Goal: Complete application form

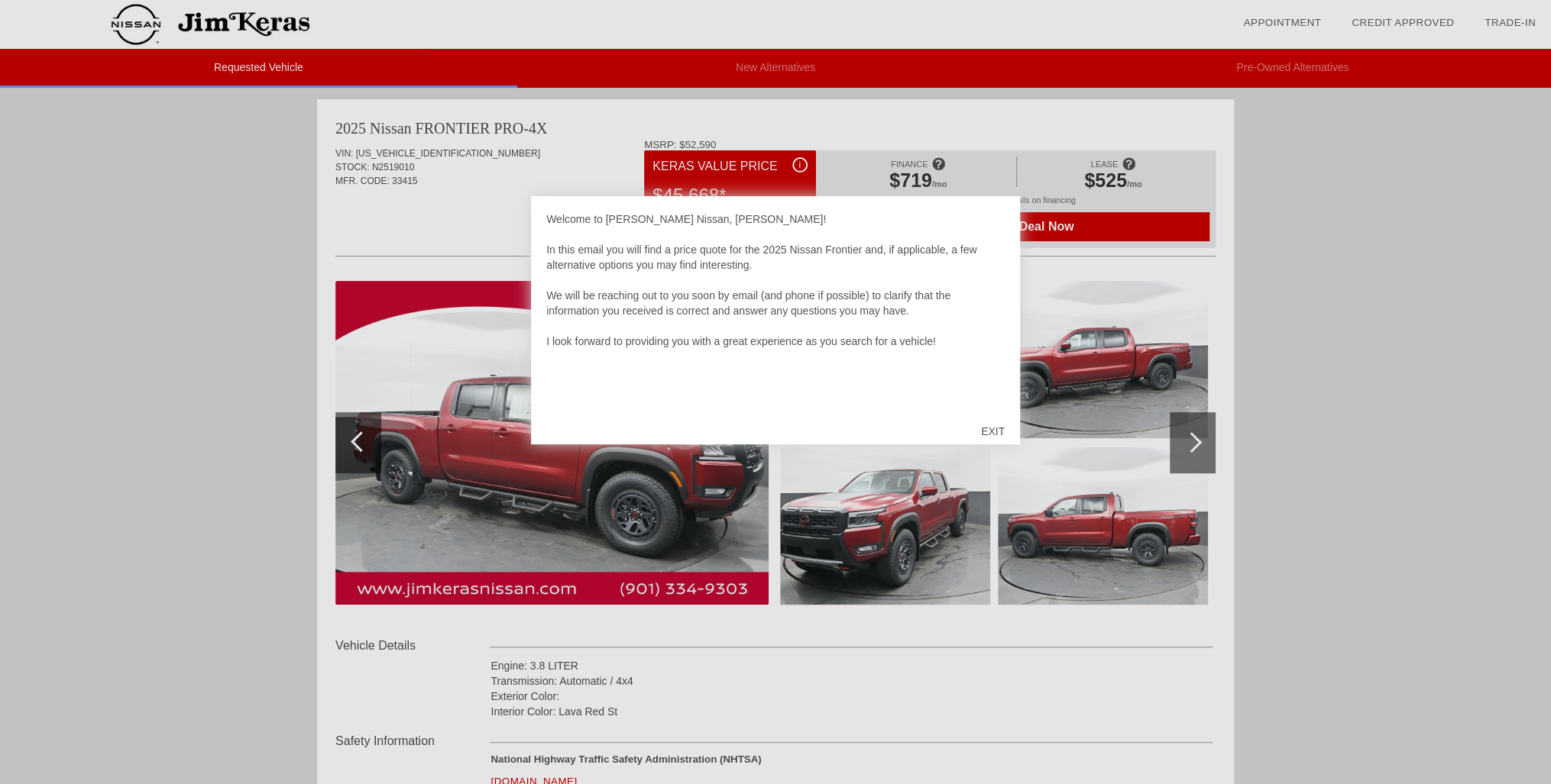
click at [1000, 430] on div "EXIT" at bounding box center [993, 431] width 54 height 46
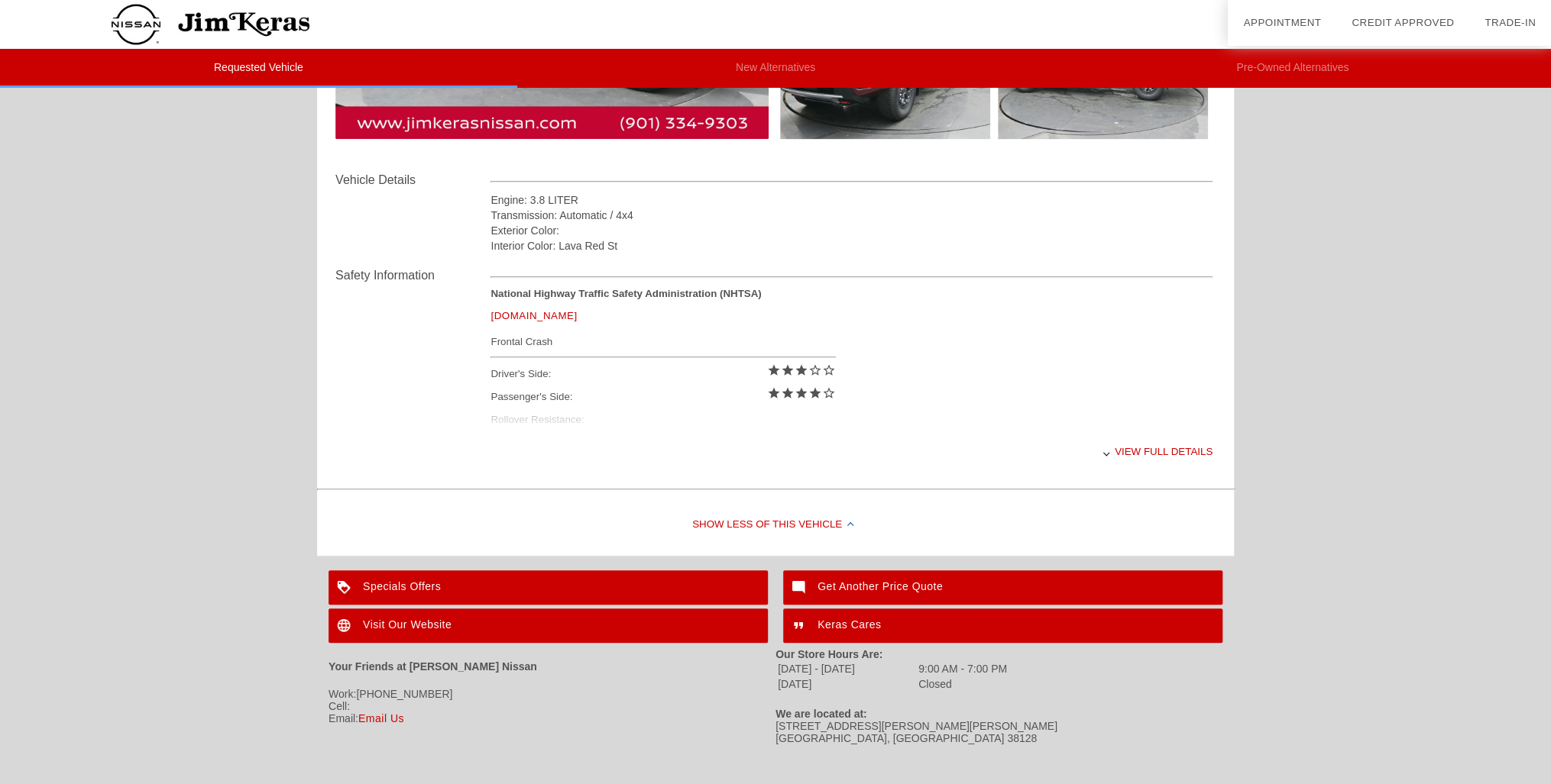
scroll to position [488, 0]
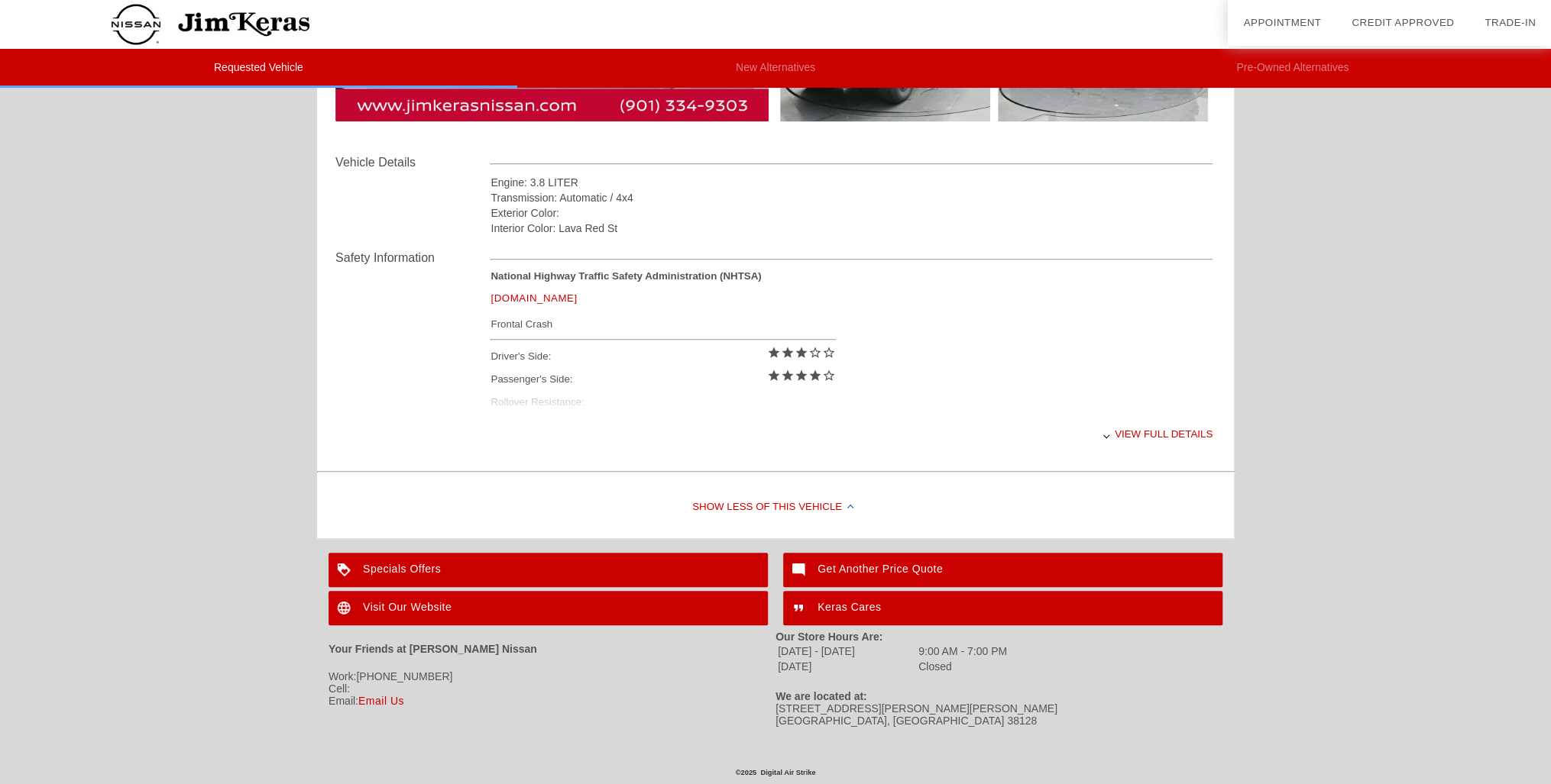
click at [1175, 422] on div "View full details" at bounding box center [852, 434] width 722 height 38
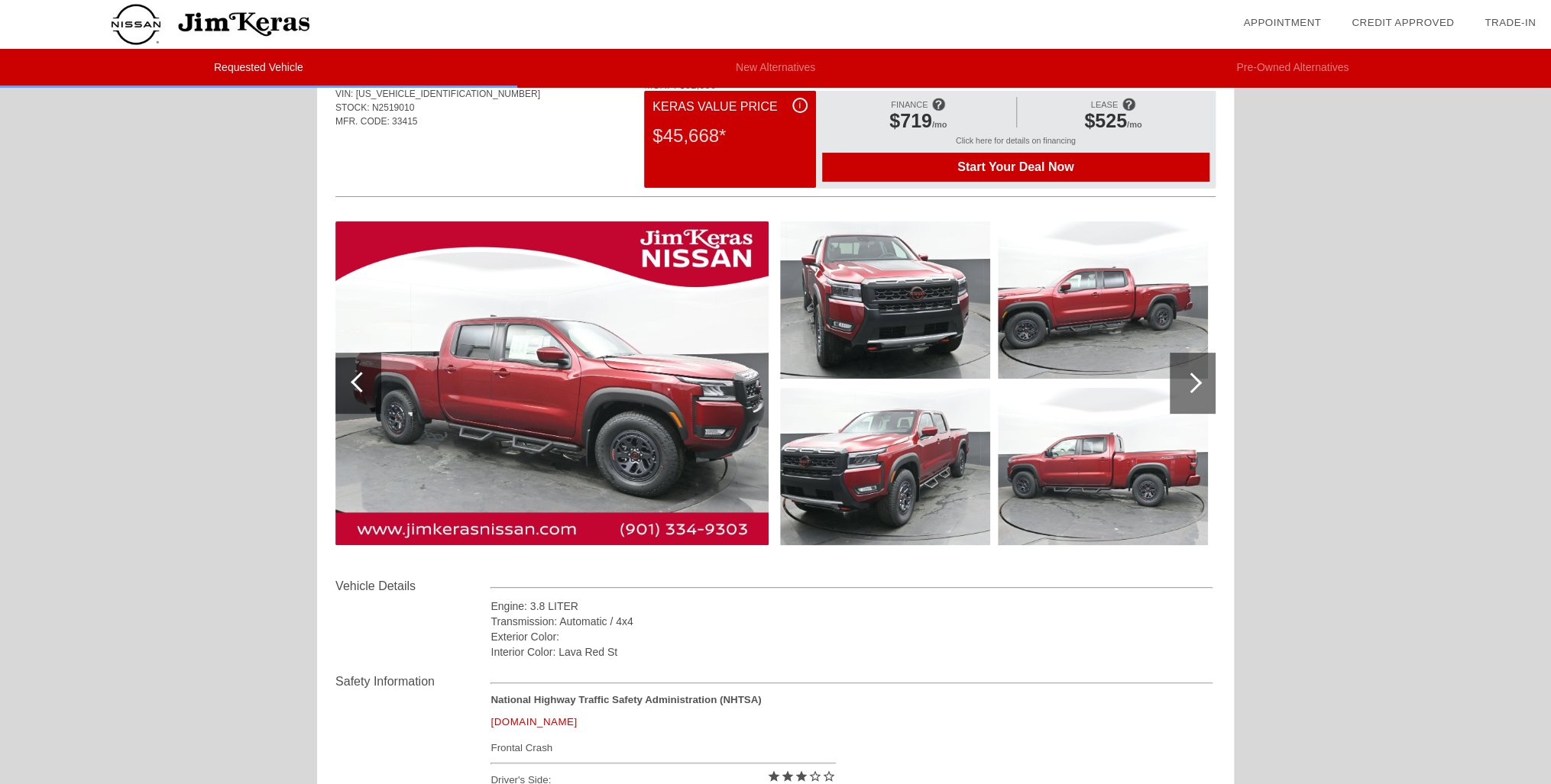
click at [1191, 391] on div at bounding box center [1192, 383] width 21 height 21
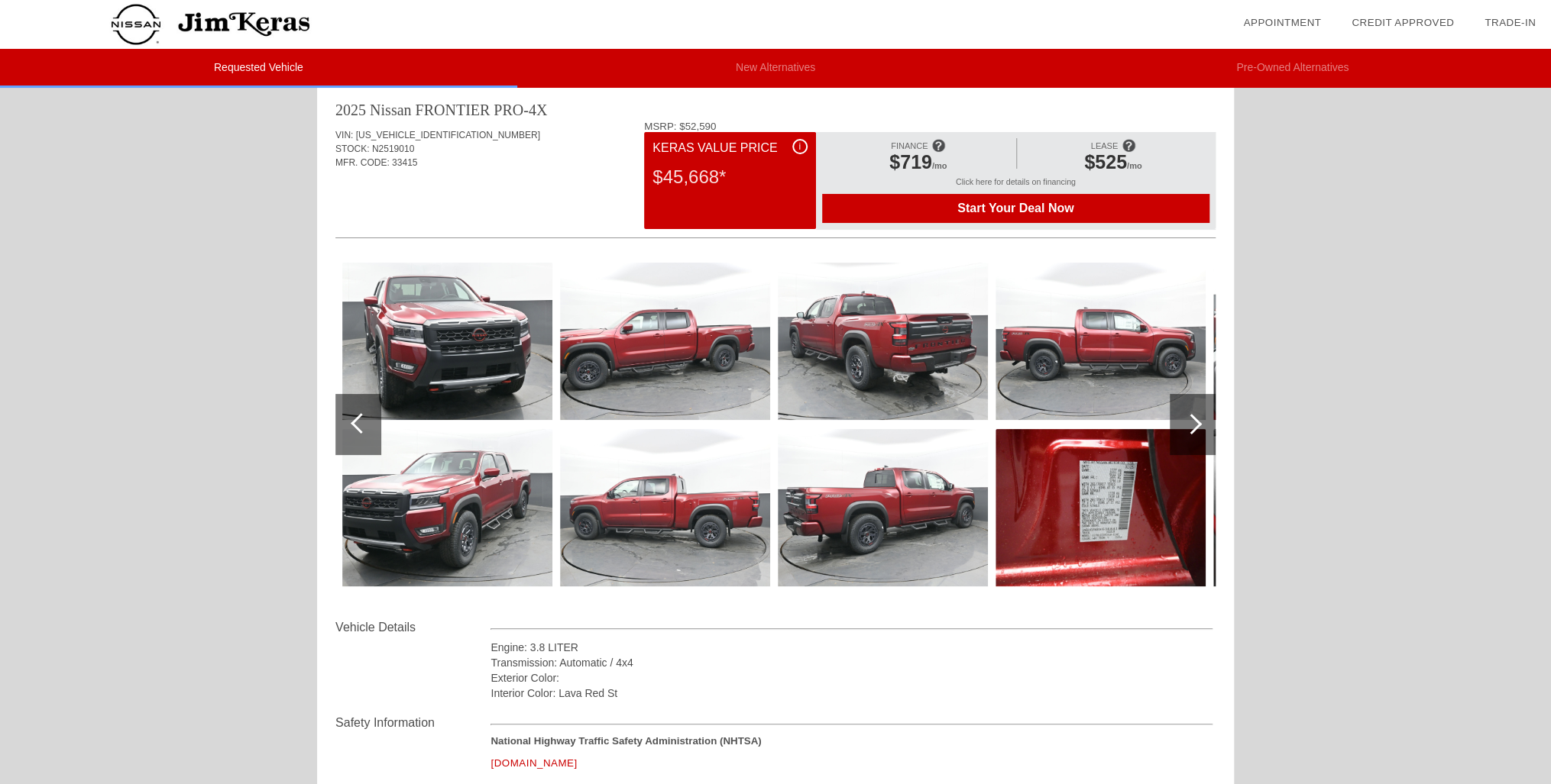
scroll to position [0, 0]
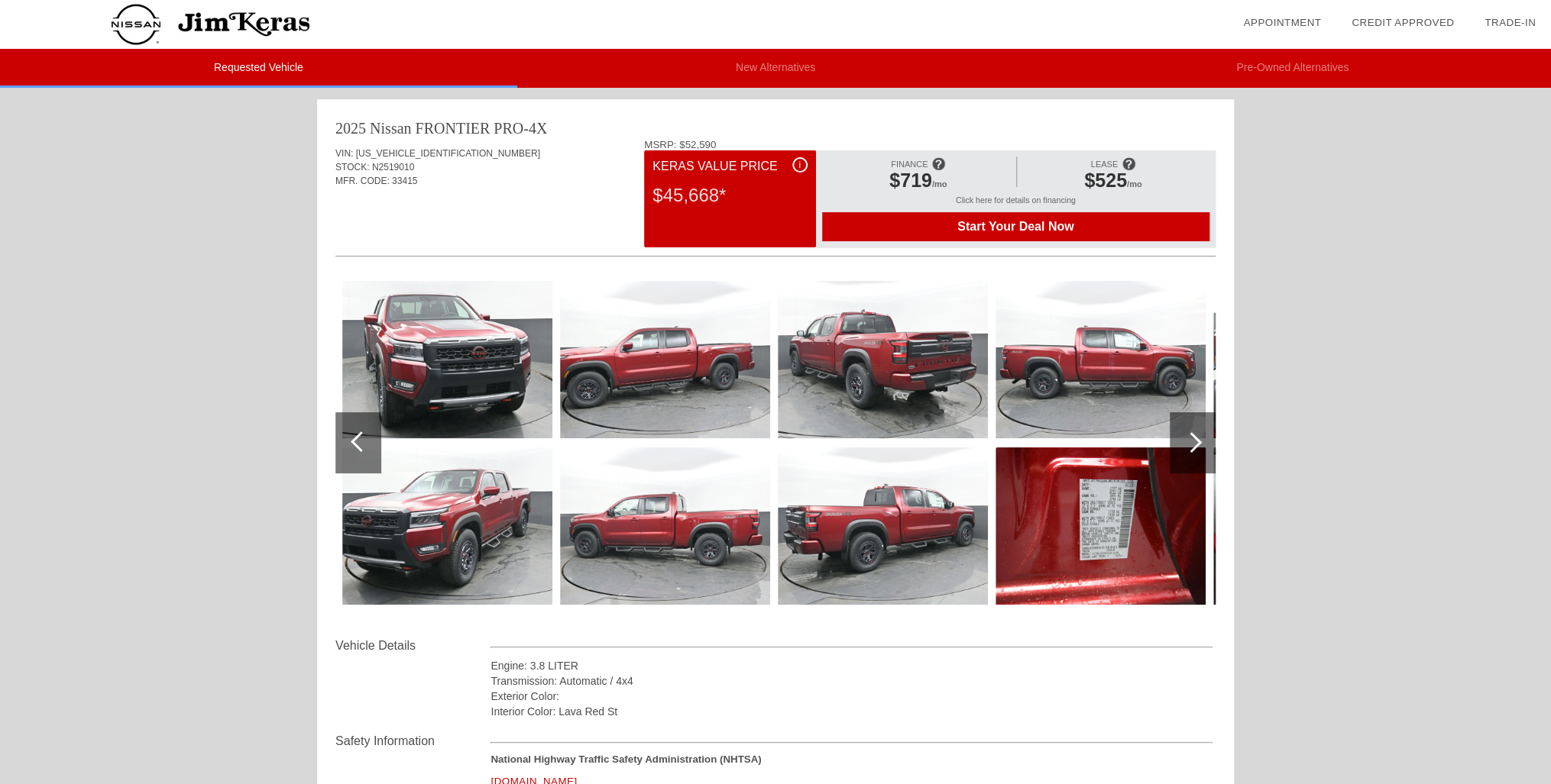
click at [800, 166] on span "i" at bounding box center [800, 165] width 2 height 10
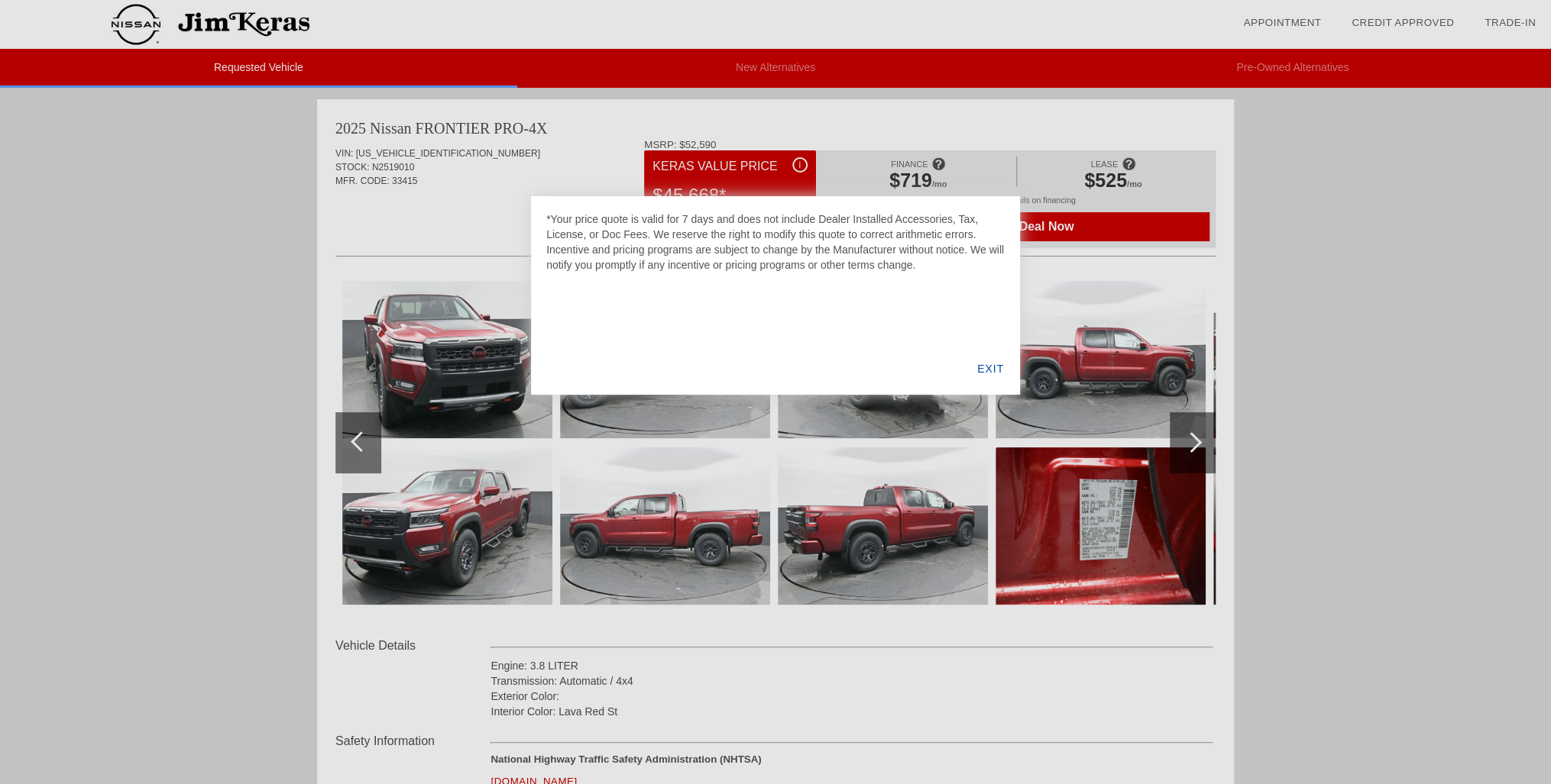
click at [986, 369] on div "EXIT" at bounding box center [991, 369] width 59 height 52
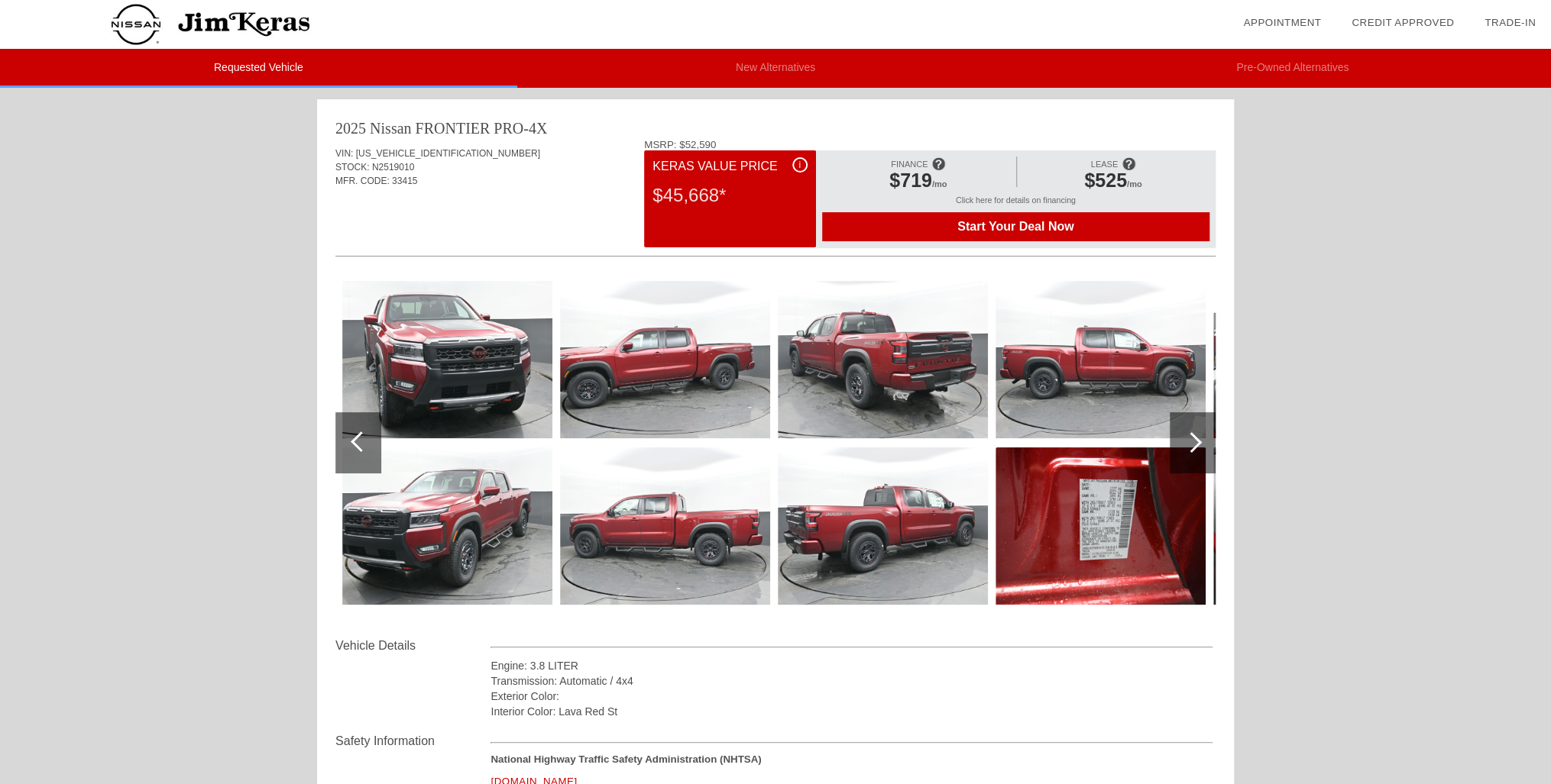
click at [1189, 455] on div at bounding box center [1192, 442] width 46 height 61
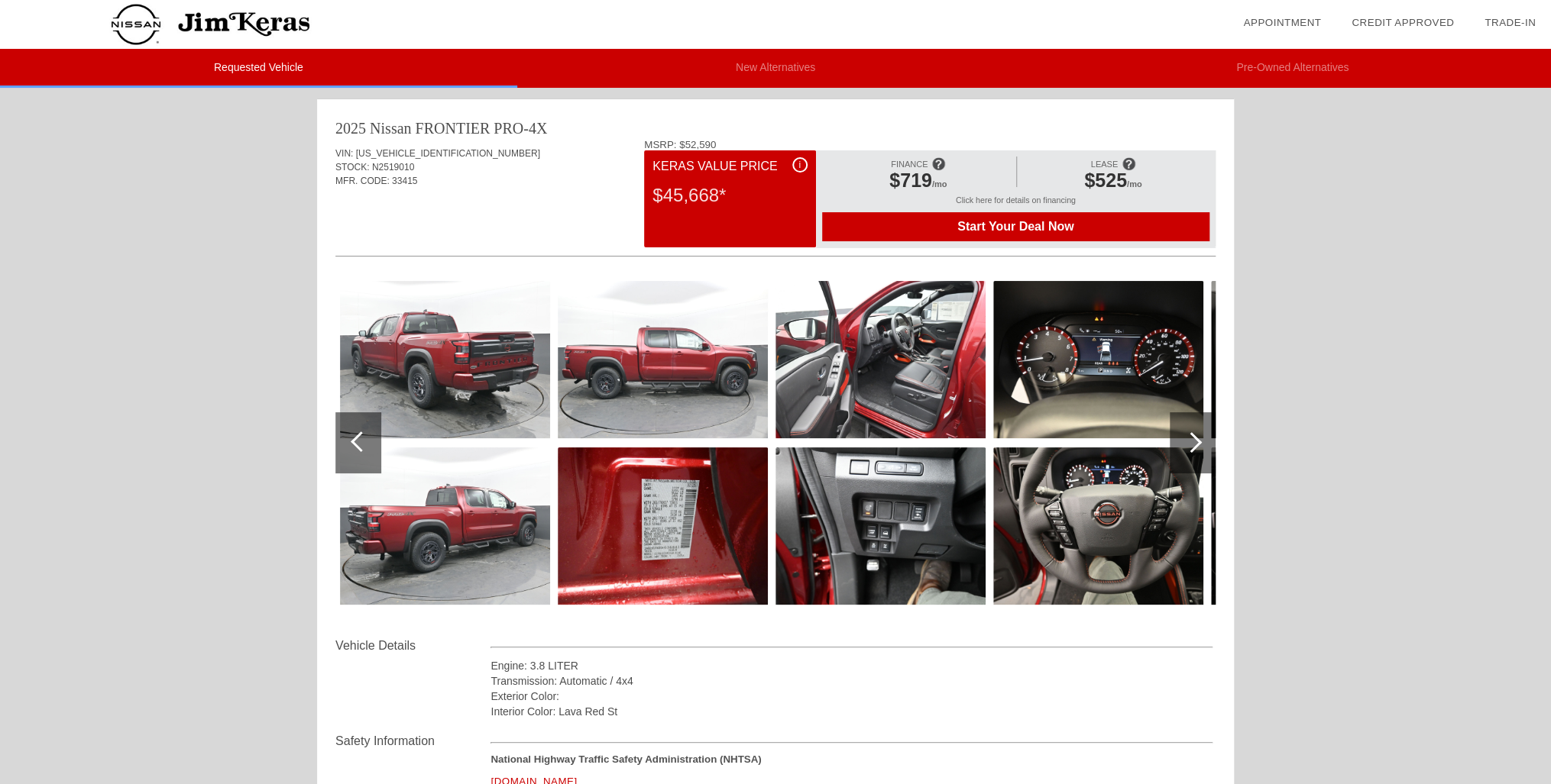
click at [1191, 446] on div at bounding box center [1192, 442] width 21 height 21
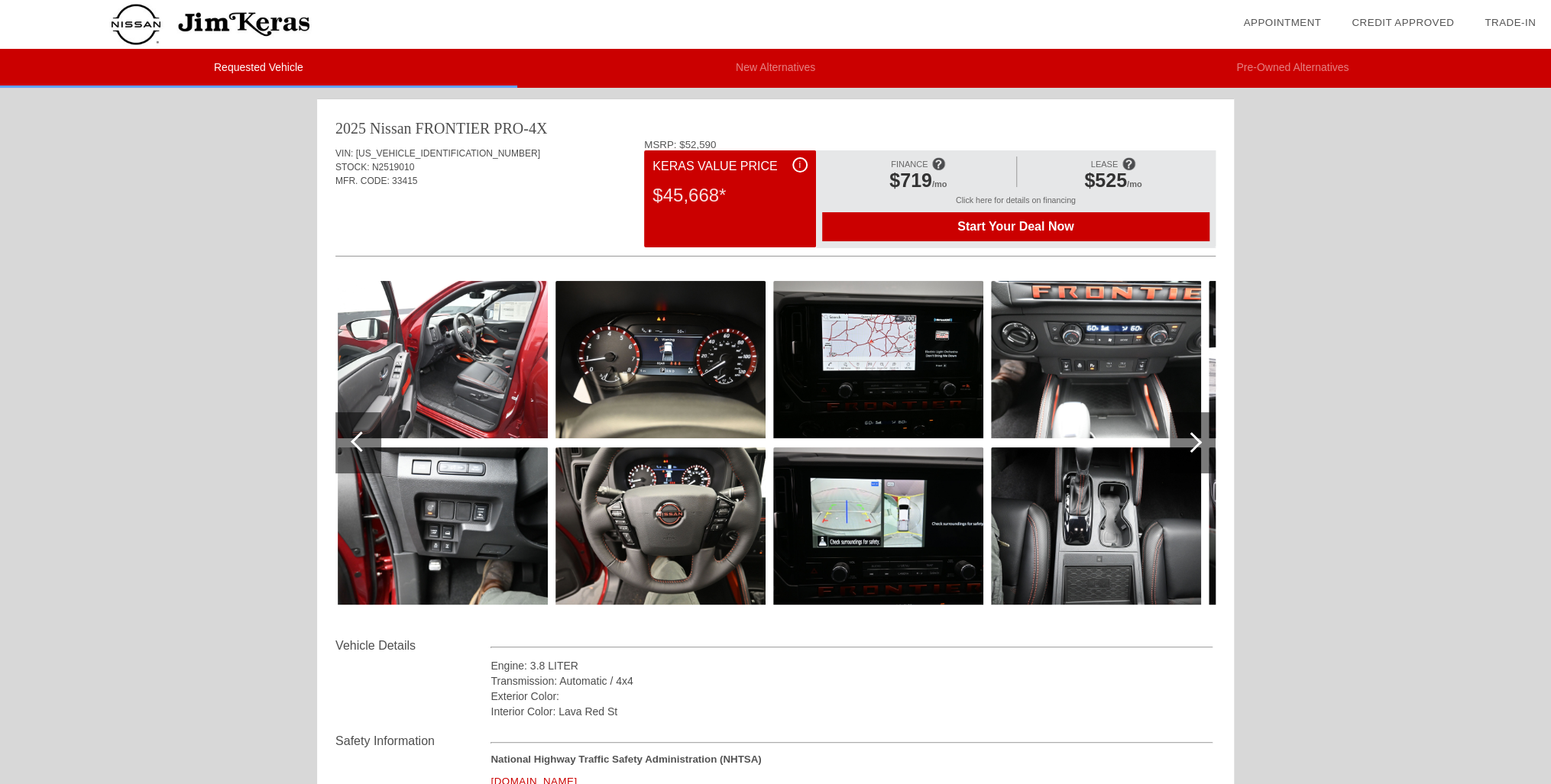
click at [1191, 446] on div at bounding box center [1192, 442] width 21 height 21
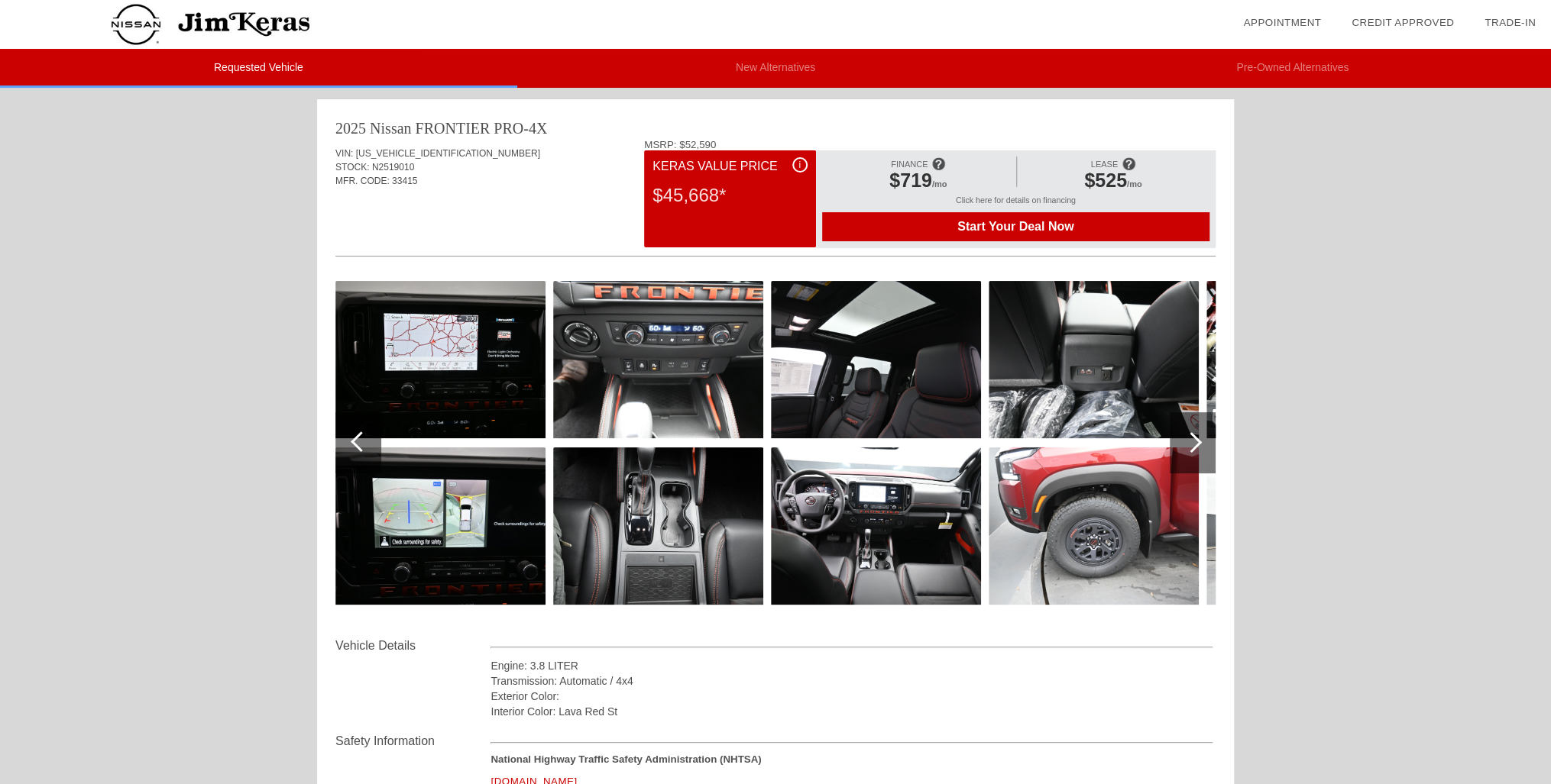
click at [1202, 446] on div at bounding box center [1192, 442] width 46 height 61
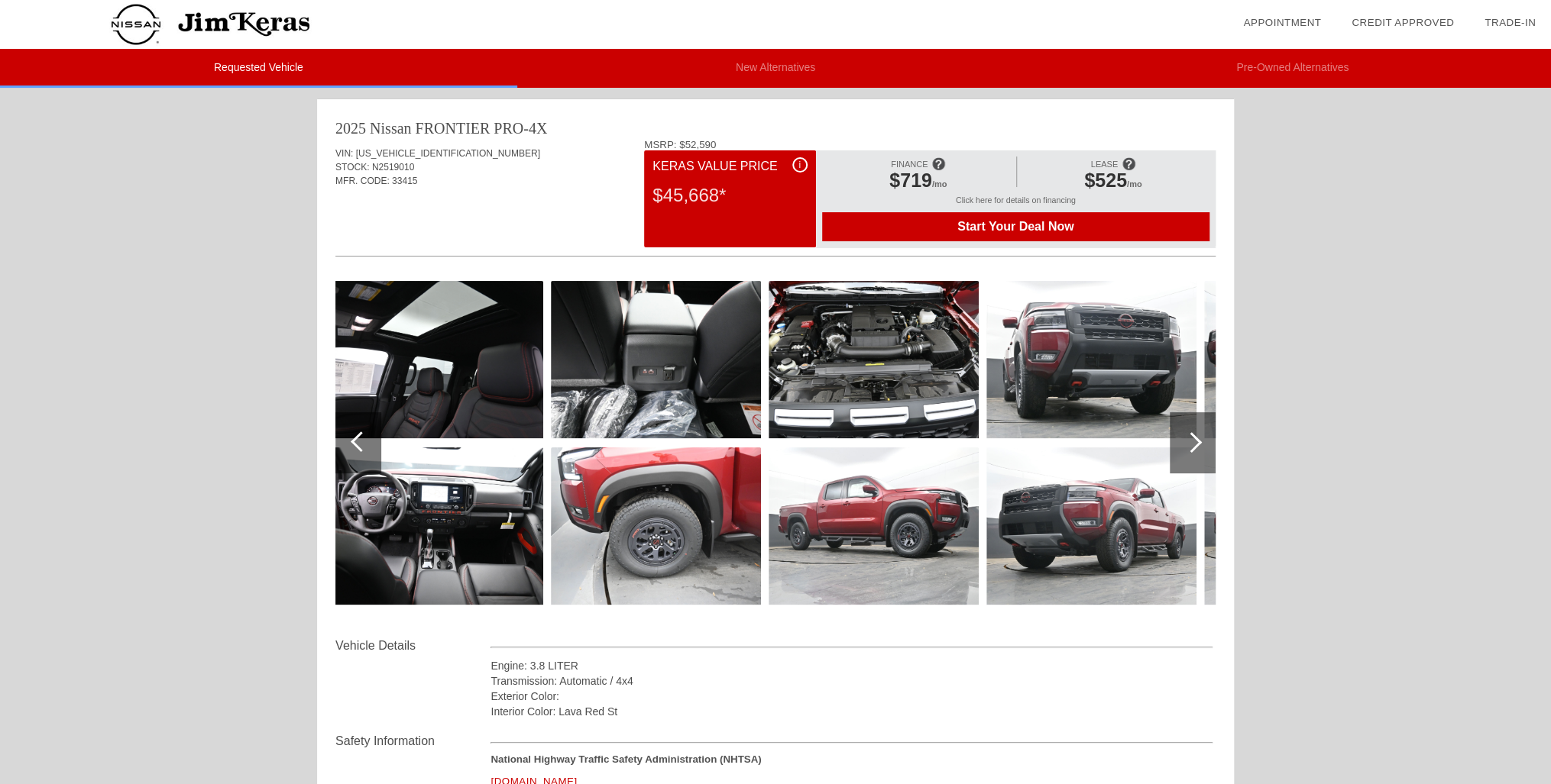
click at [1202, 446] on div at bounding box center [1192, 442] width 46 height 61
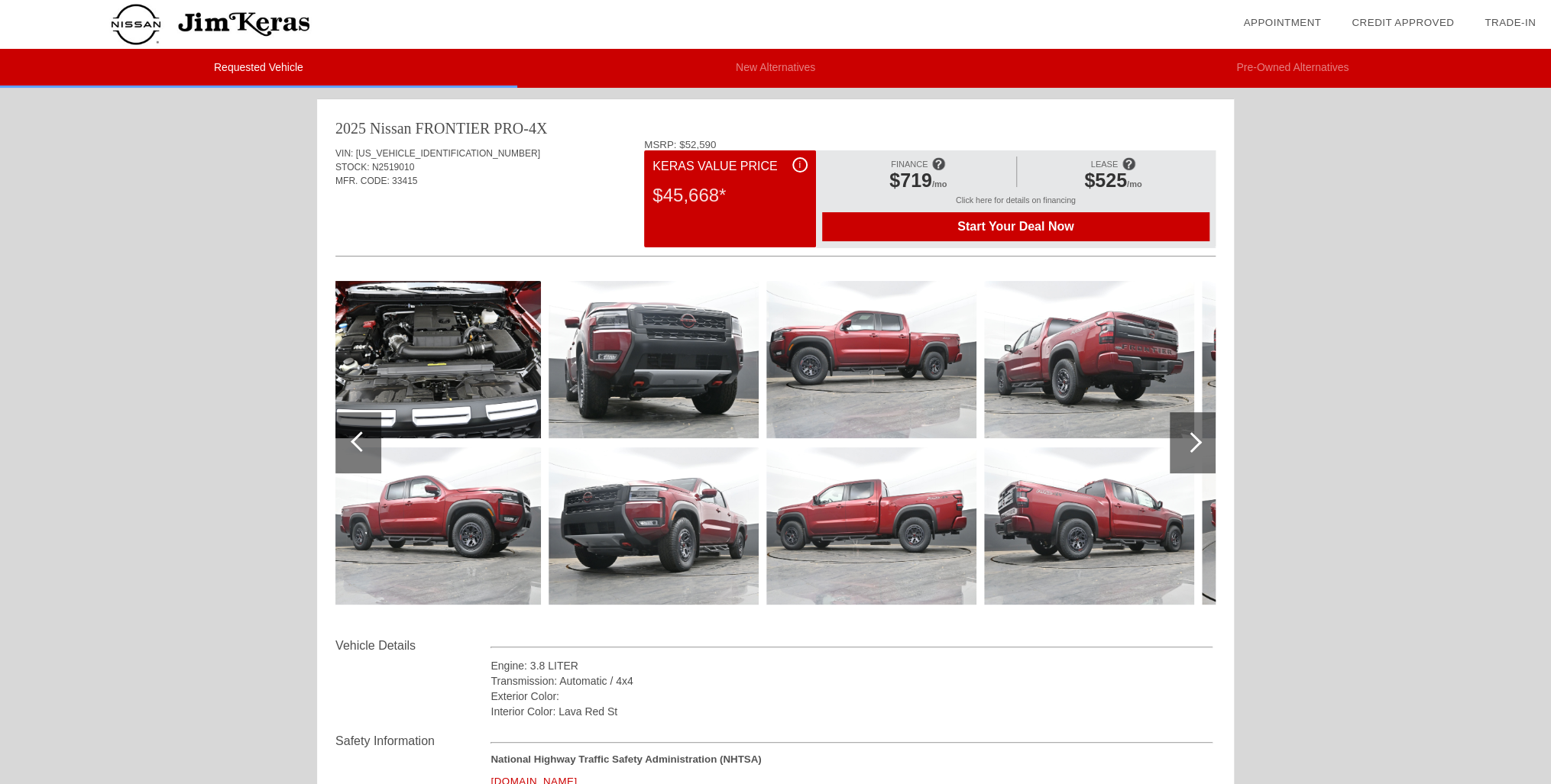
click at [1202, 446] on div at bounding box center [1192, 442] width 46 height 61
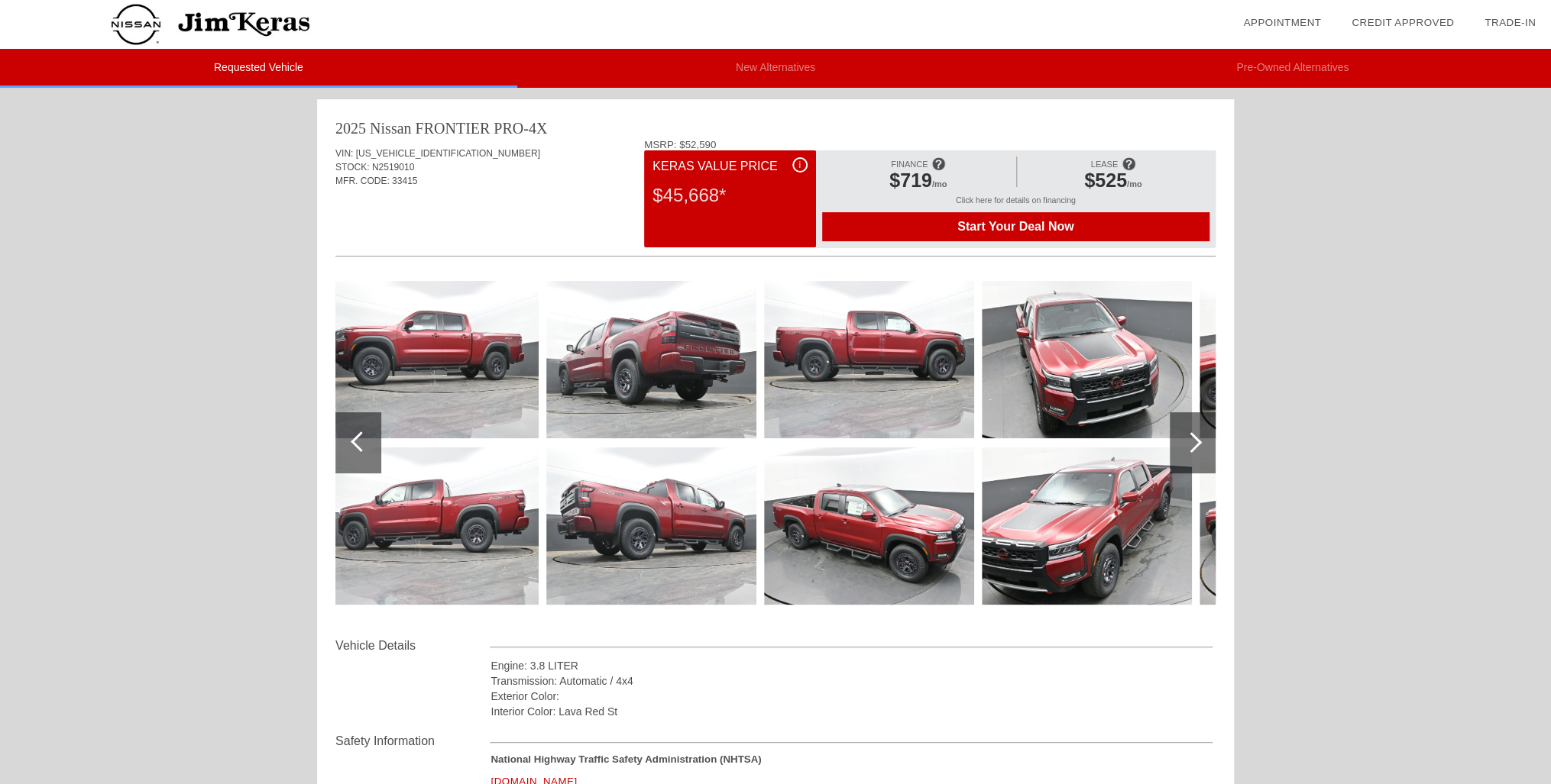
click at [1202, 446] on div at bounding box center [1192, 442] width 46 height 61
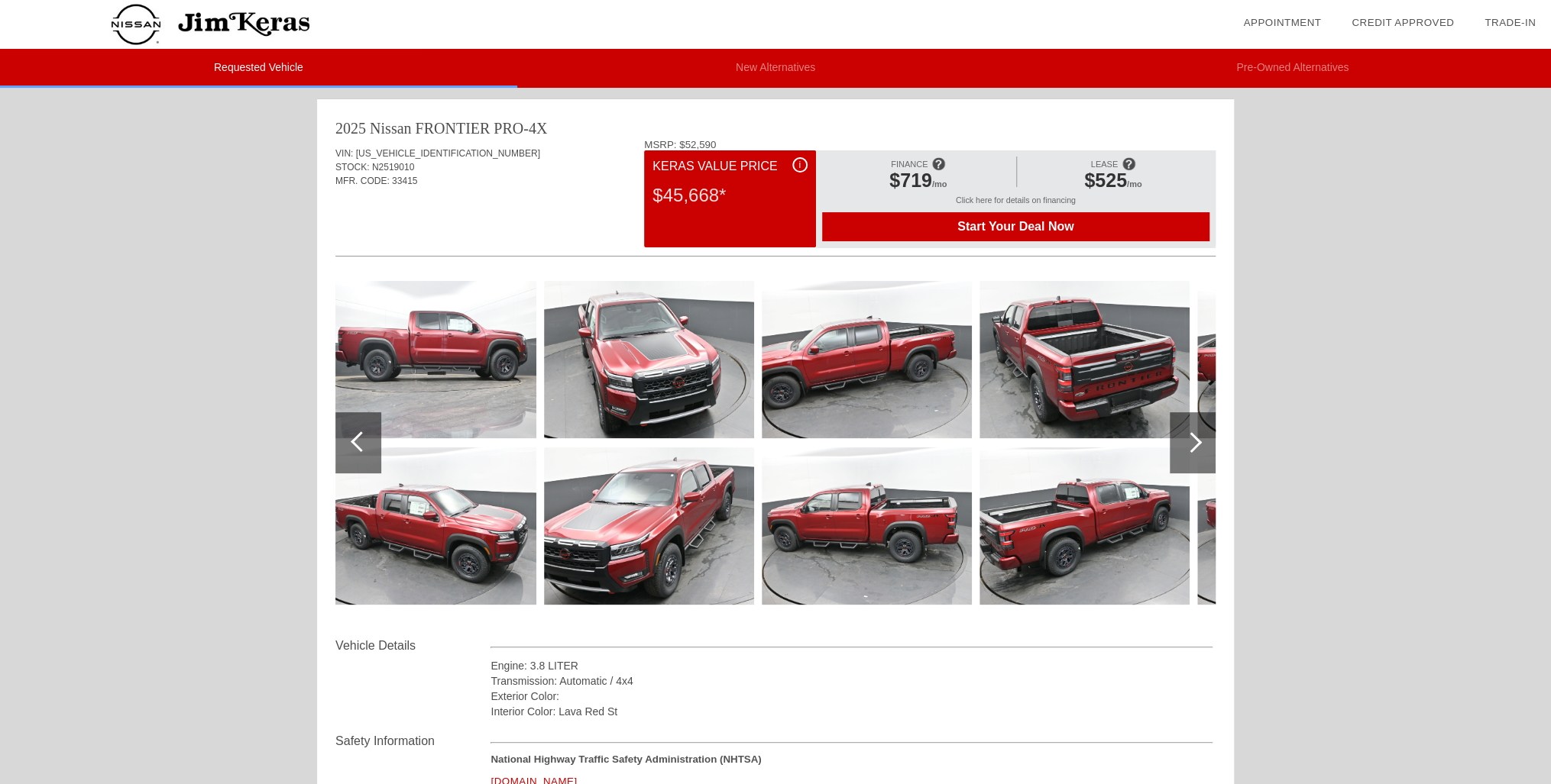
click at [1080, 507] on img at bounding box center [1084, 526] width 210 height 158
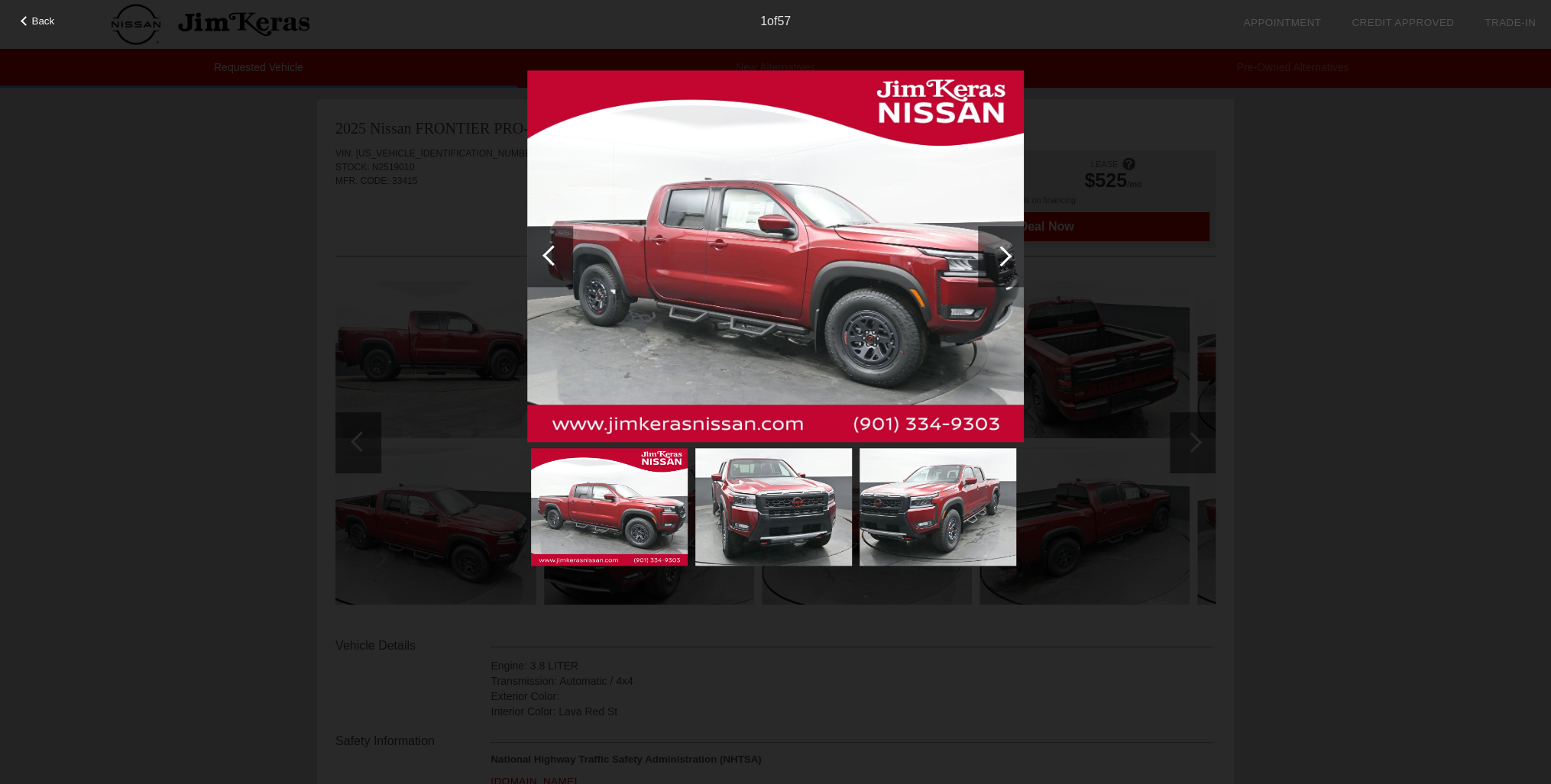
click at [1001, 266] on div at bounding box center [1000, 257] width 46 height 61
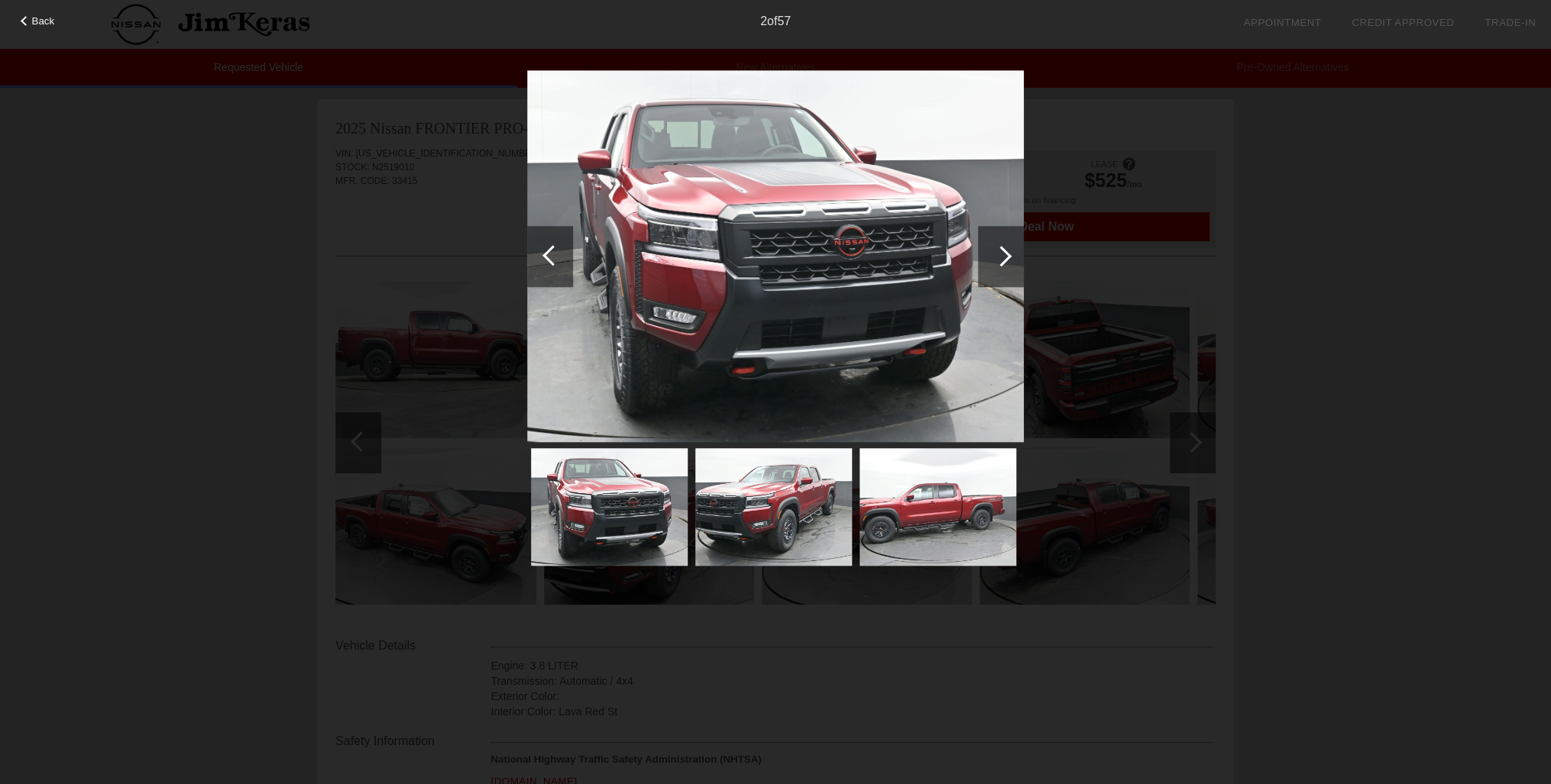
click at [1001, 266] on div at bounding box center [1000, 257] width 46 height 61
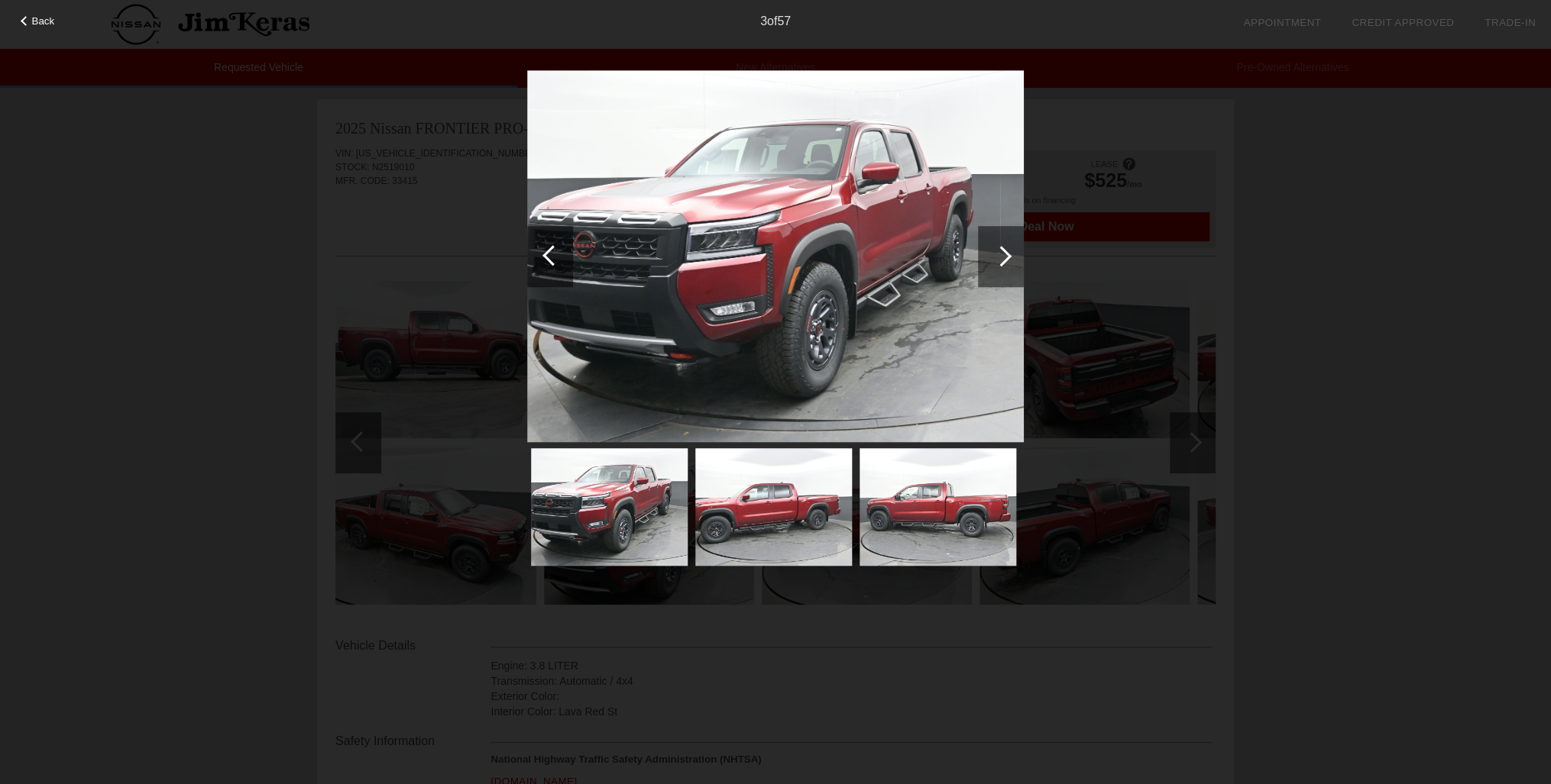
click at [1001, 266] on div at bounding box center [1000, 257] width 46 height 61
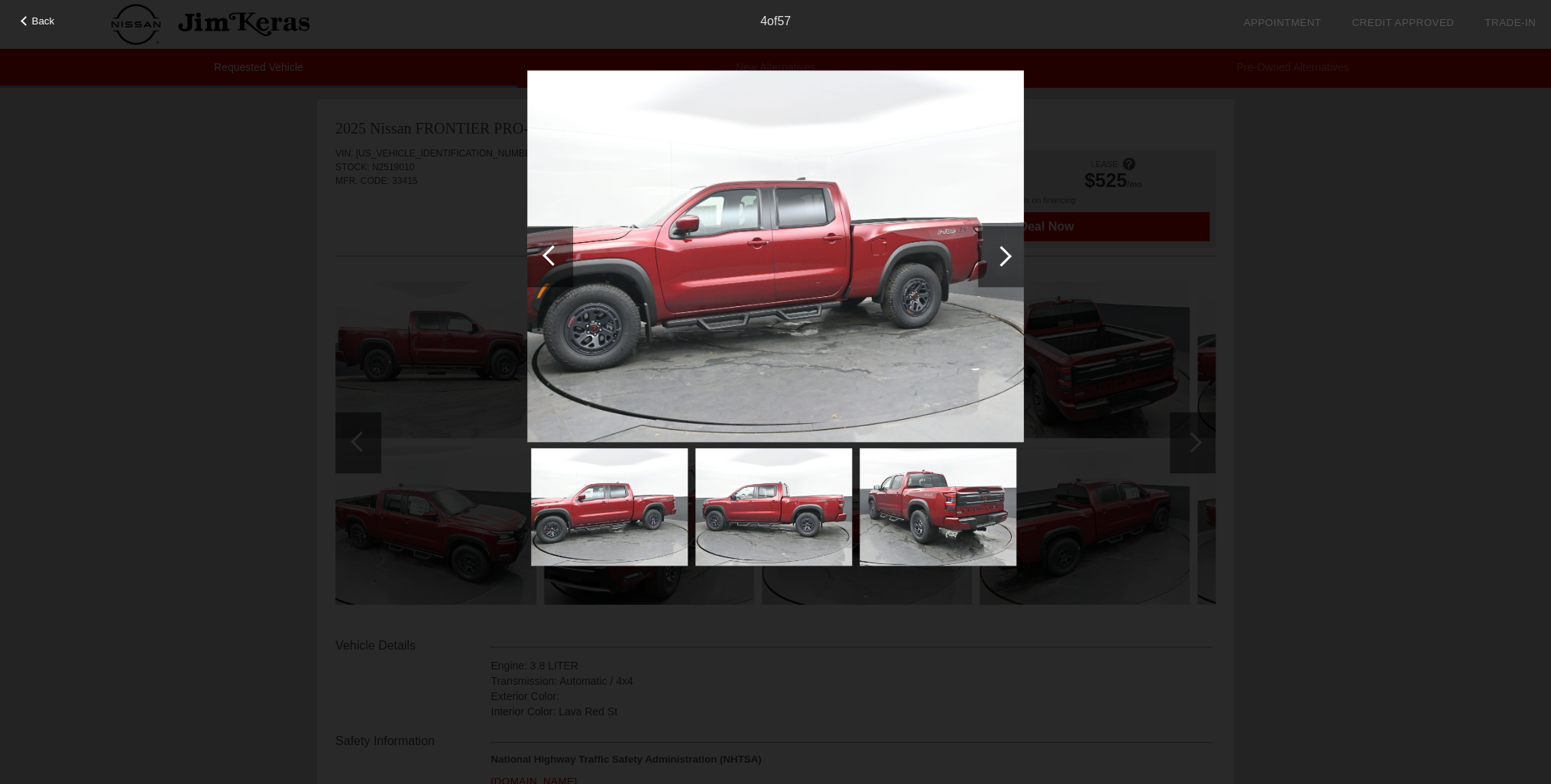
click at [1001, 266] on div at bounding box center [1000, 257] width 46 height 61
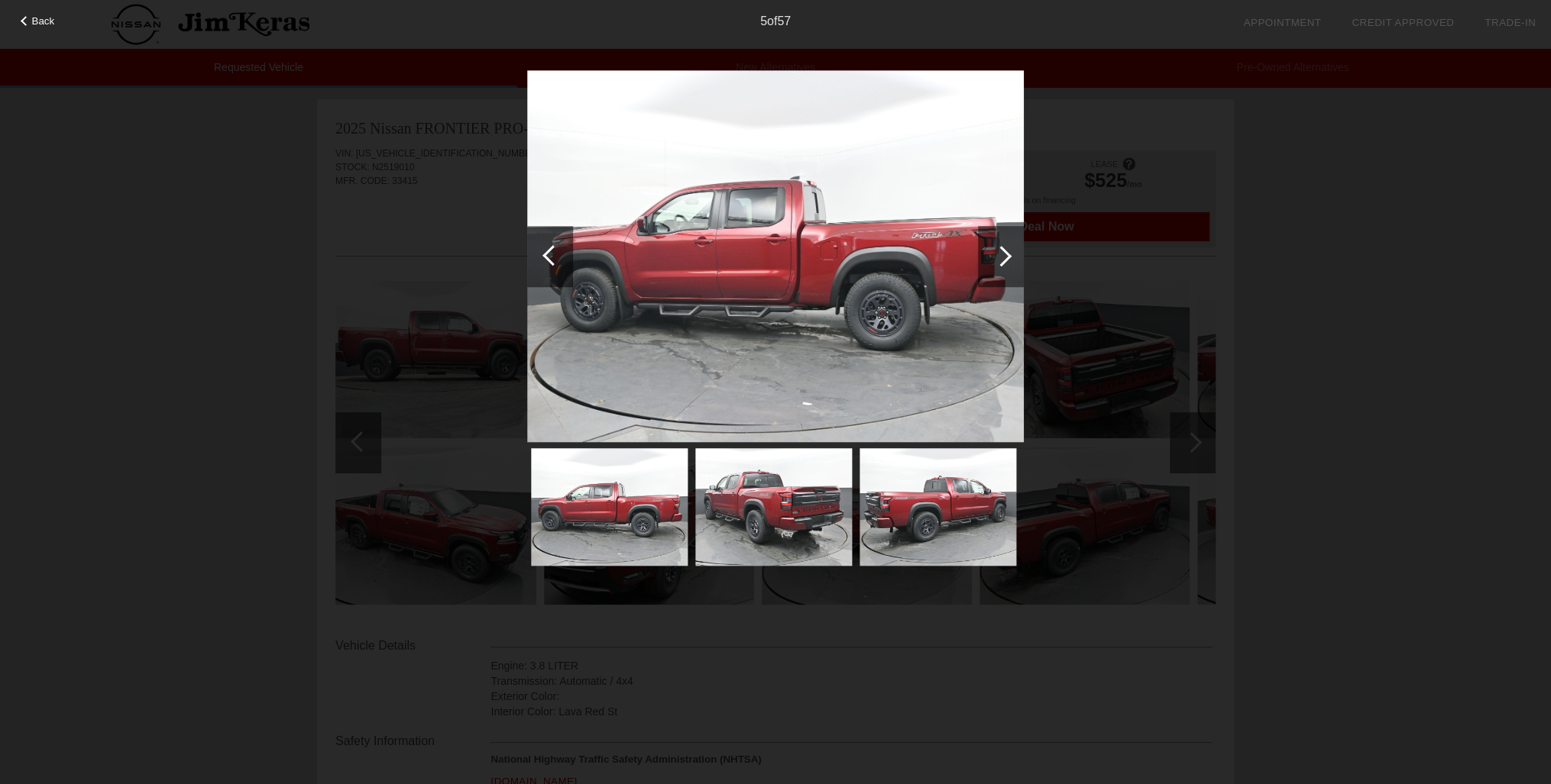
click at [1001, 266] on div at bounding box center [1000, 257] width 46 height 61
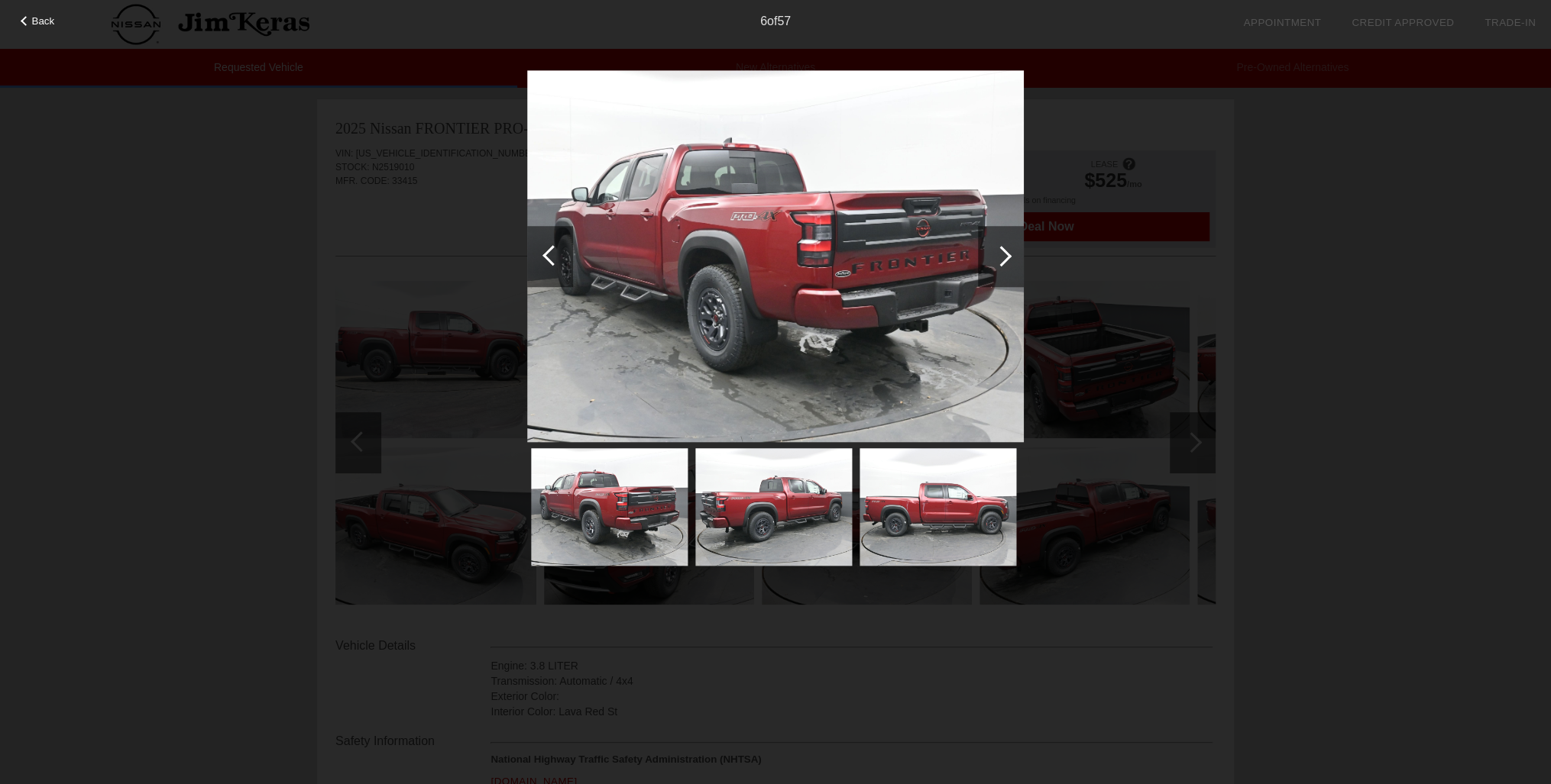
click at [1001, 266] on div at bounding box center [1000, 257] width 46 height 61
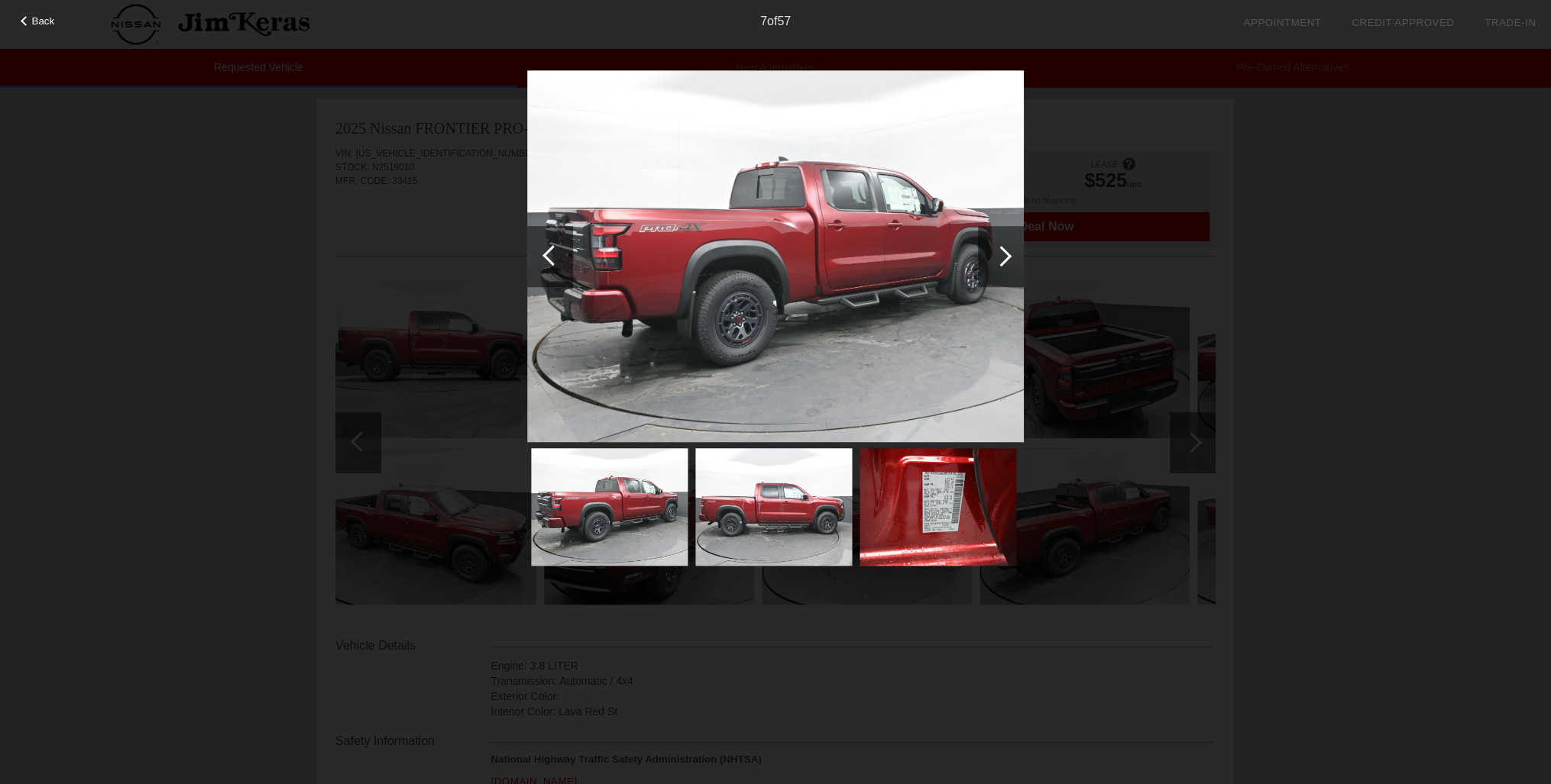
click at [1001, 266] on div at bounding box center [1000, 257] width 46 height 61
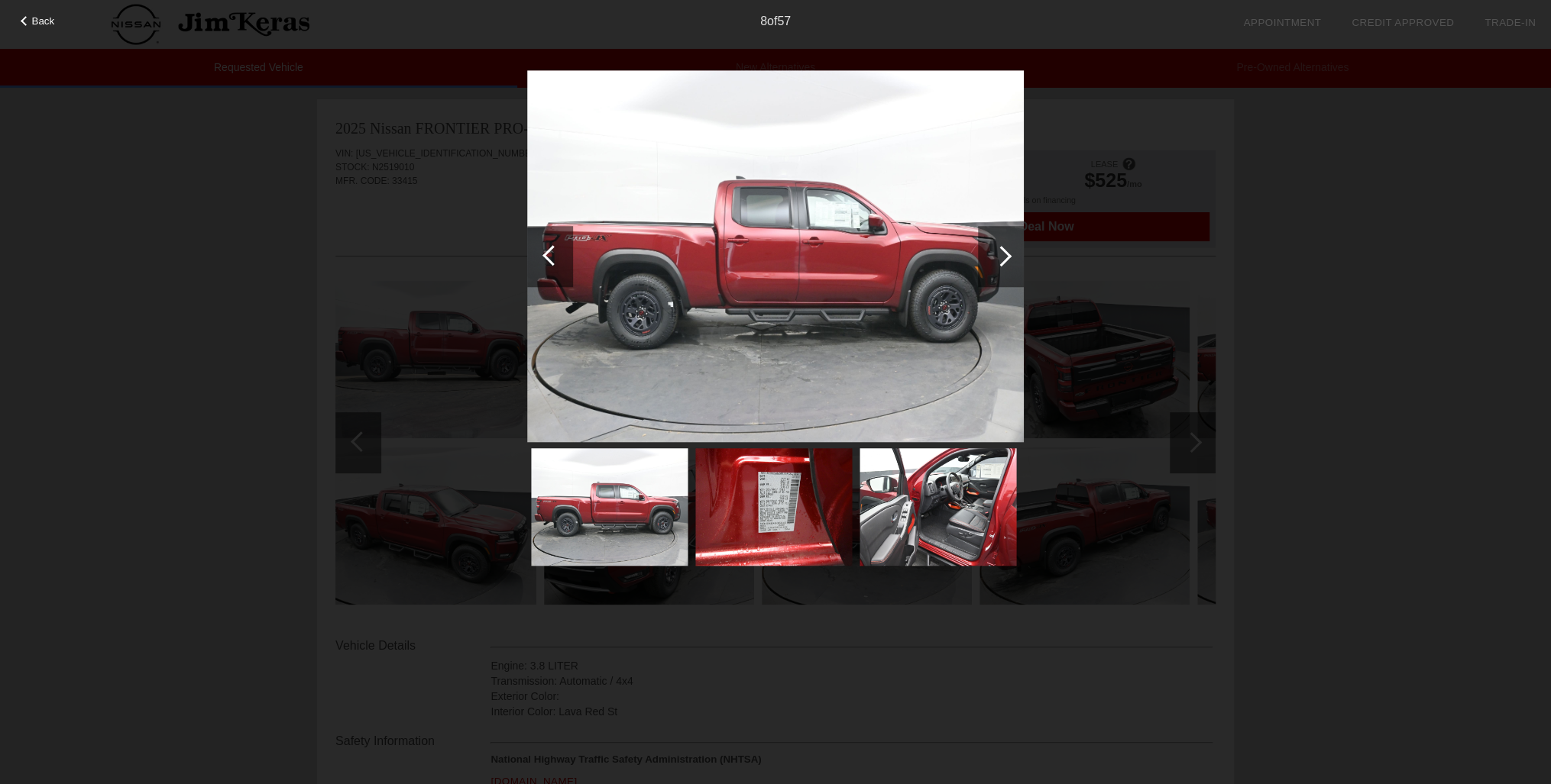
click at [1001, 266] on div at bounding box center [1000, 257] width 46 height 61
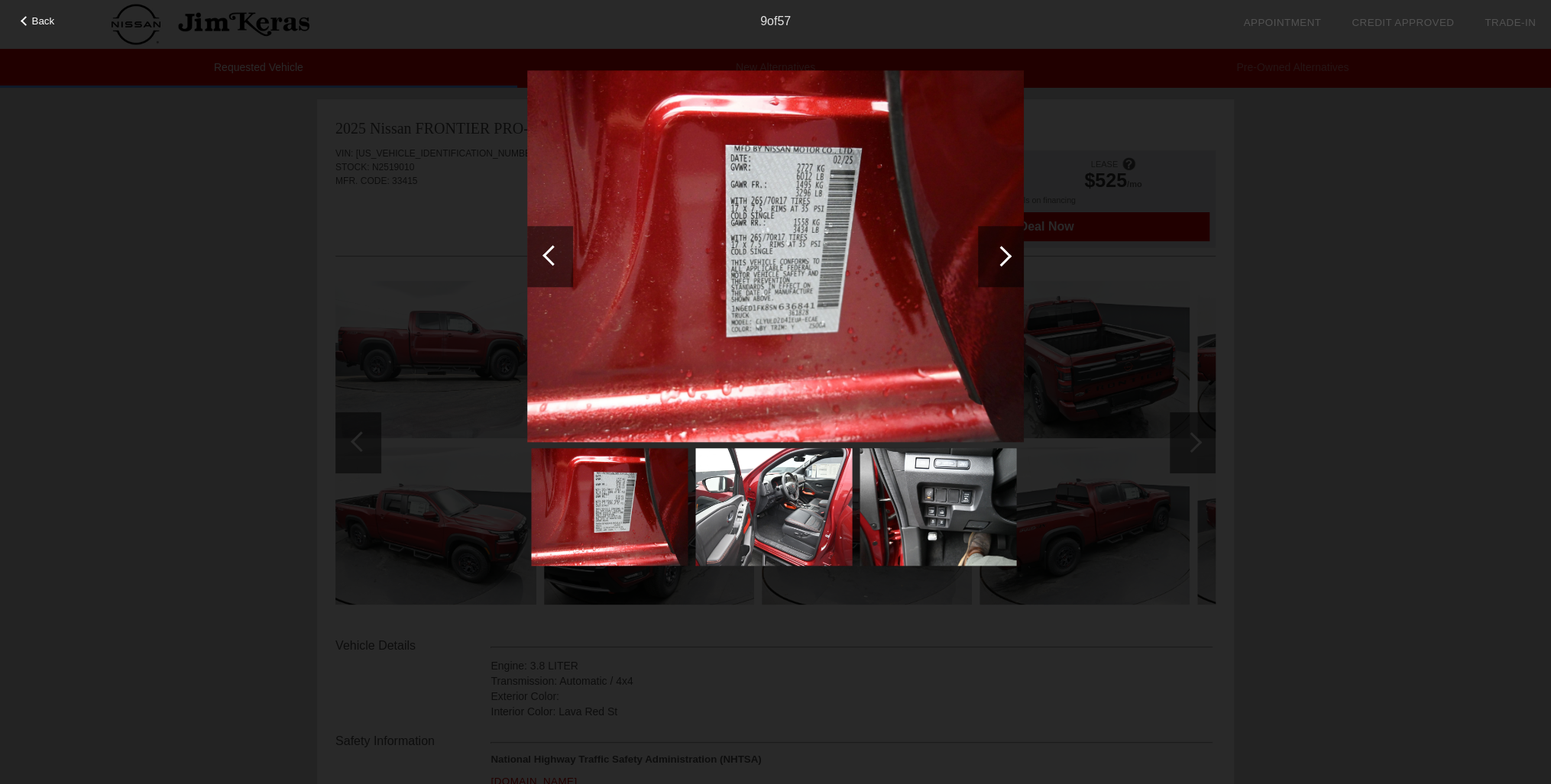
click at [1001, 266] on div at bounding box center [1000, 257] width 46 height 61
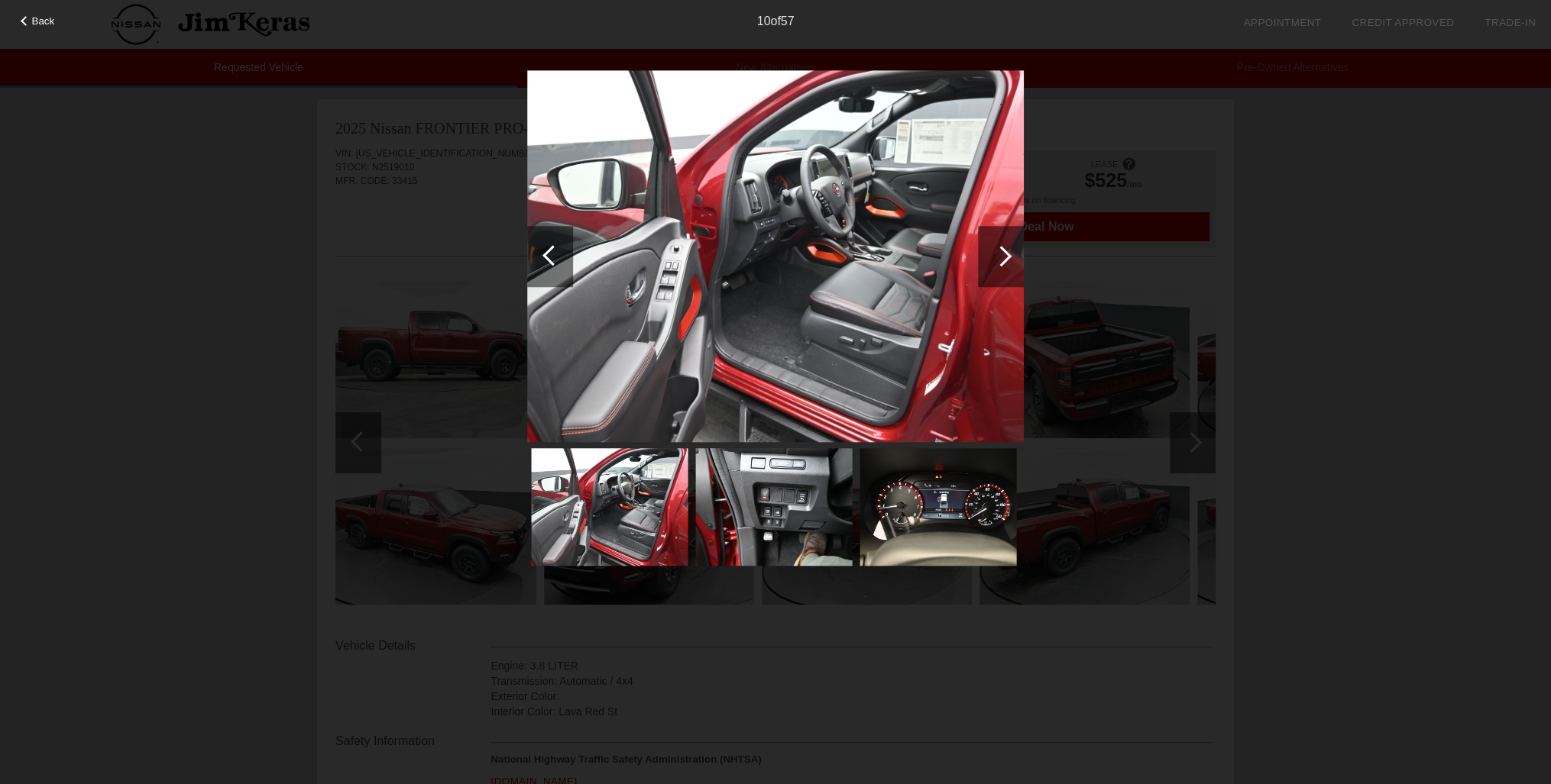
click at [1001, 266] on div at bounding box center [1000, 257] width 46 height 61
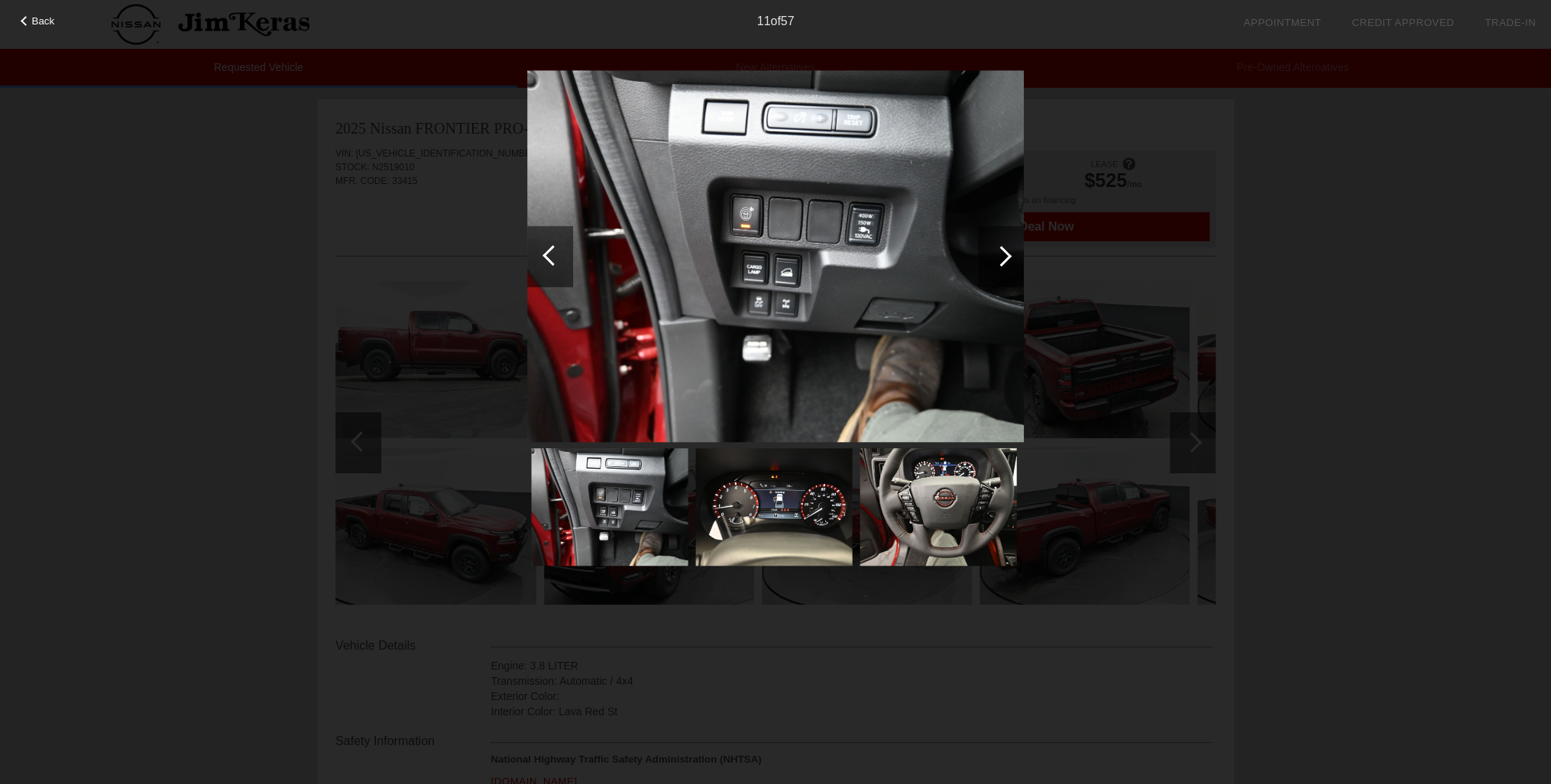
click at [1001, 266] on div at bounding box center [1000, 257] width 46 height 61
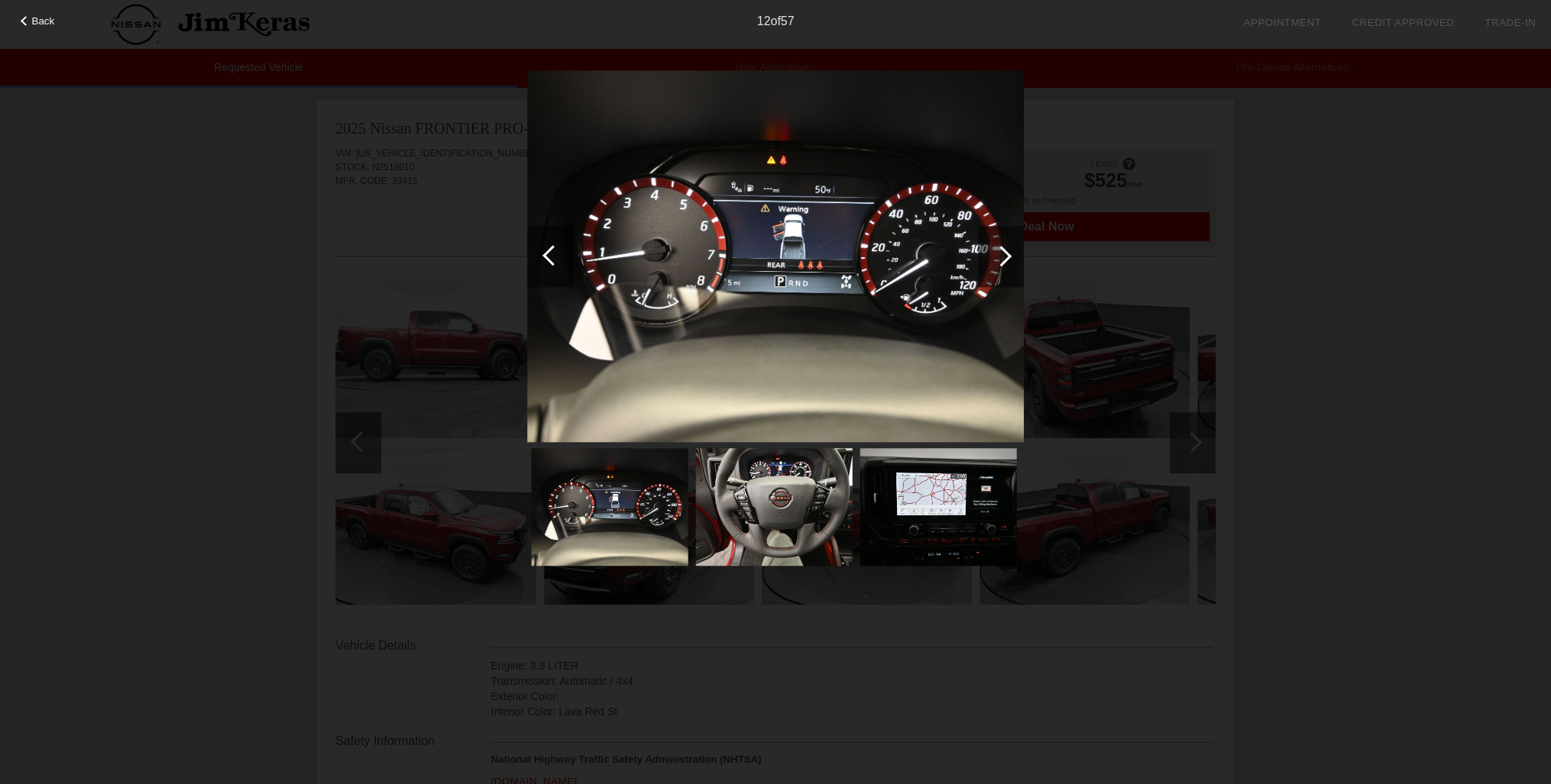
click at [1002, 258] on div at bounding box center [1001, 256] width 21 height 21
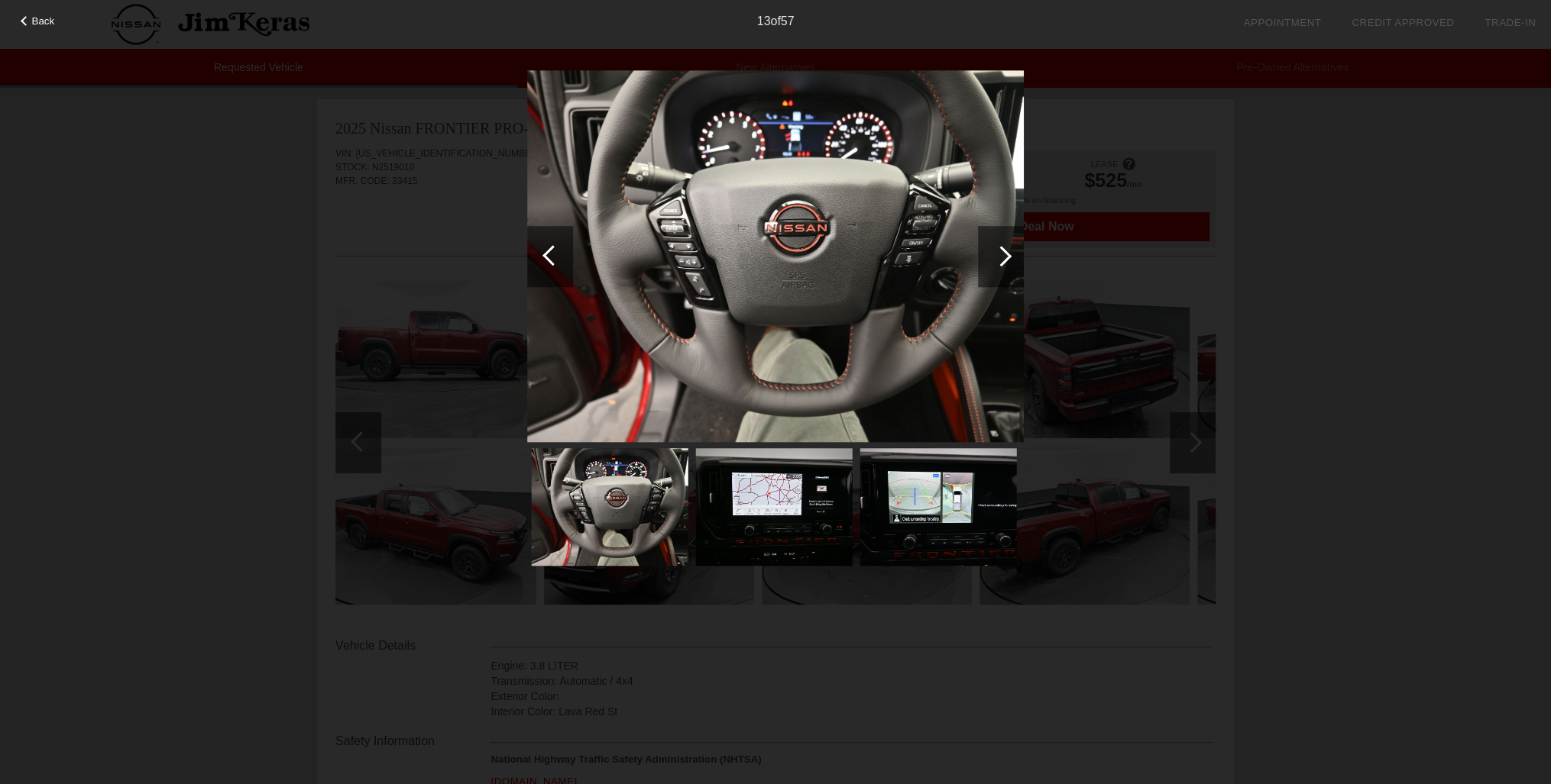
click at [1002, 258] on div at bounding box center [1001, 256] width 21 height 21
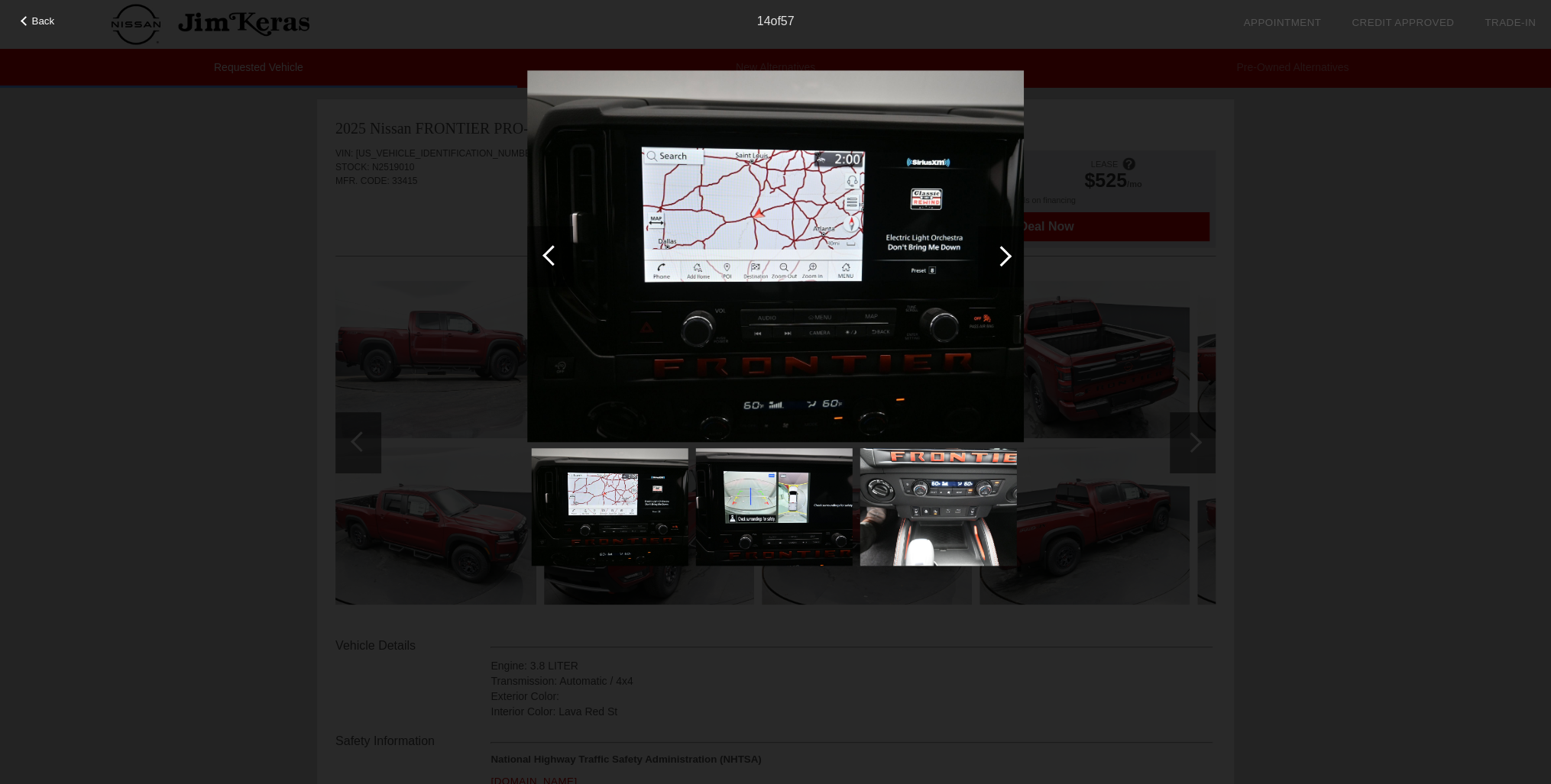
click at [1002, 258] on div at bounding box center [1001, 256] width 21 height 21
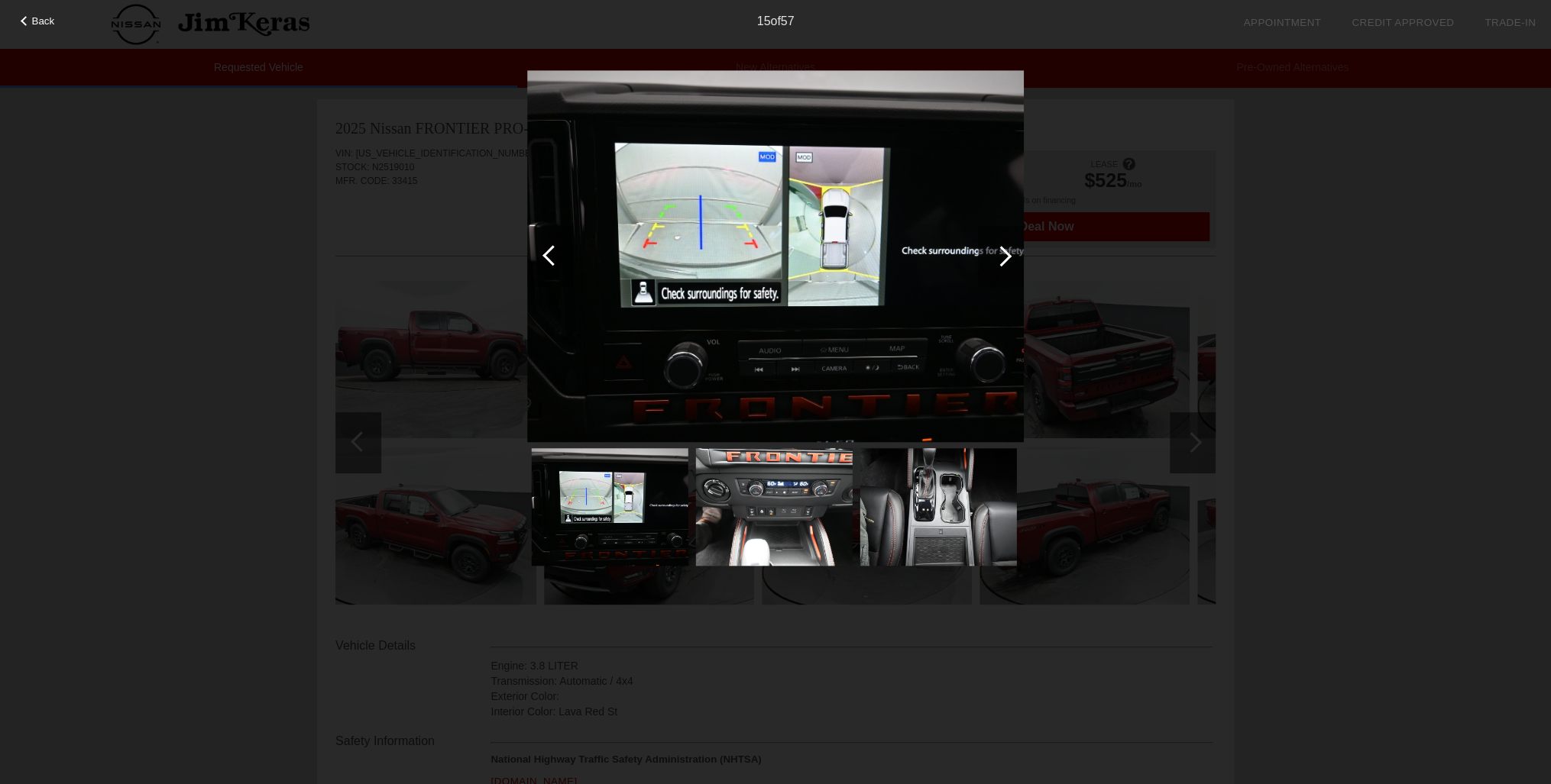
click at [1002, 258] on div at bounding box center [1001, 256] width 21 height 21
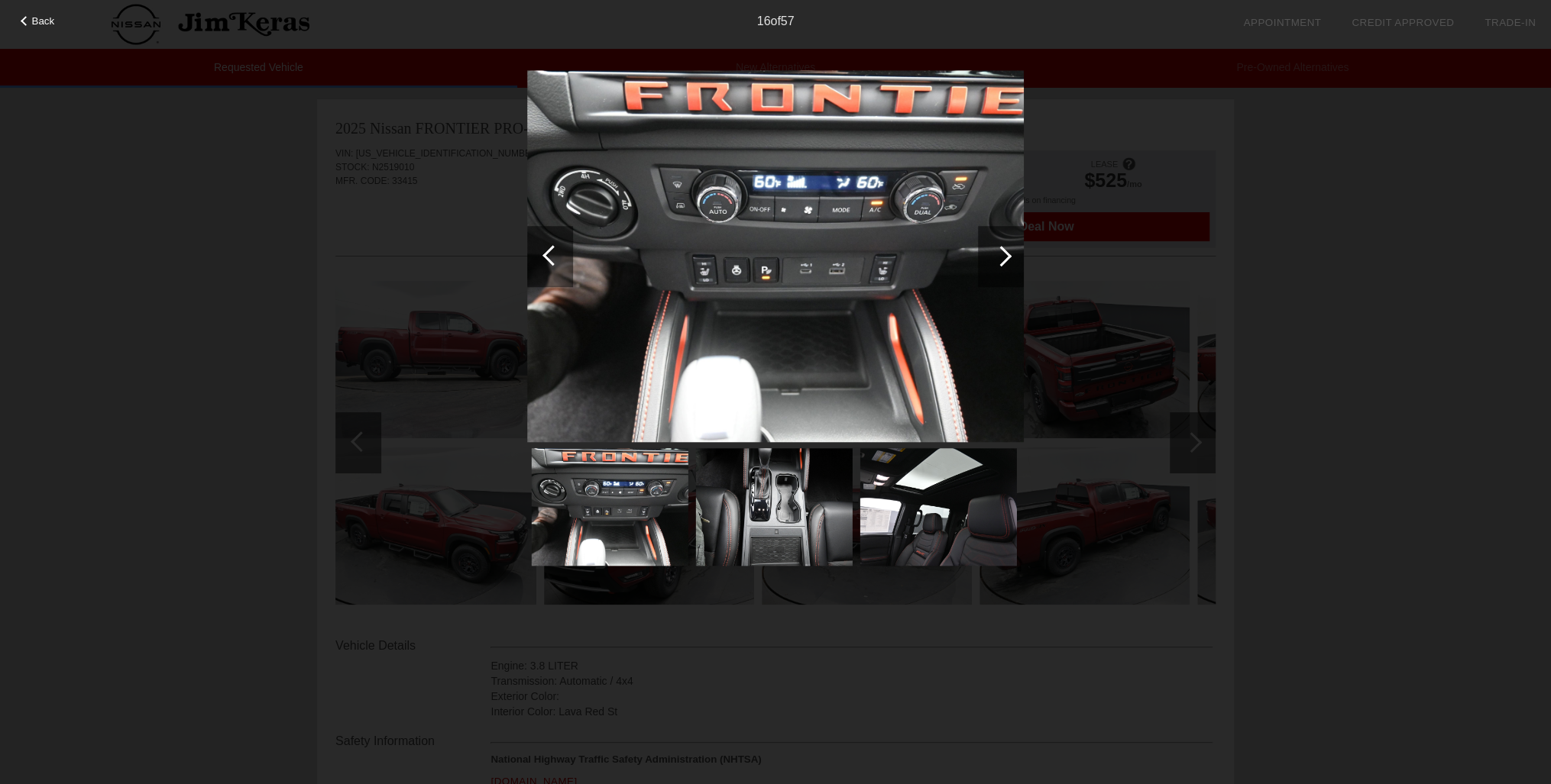
click at [1002, 258] on div at bounding box center [1001, 256] width 21 height 21
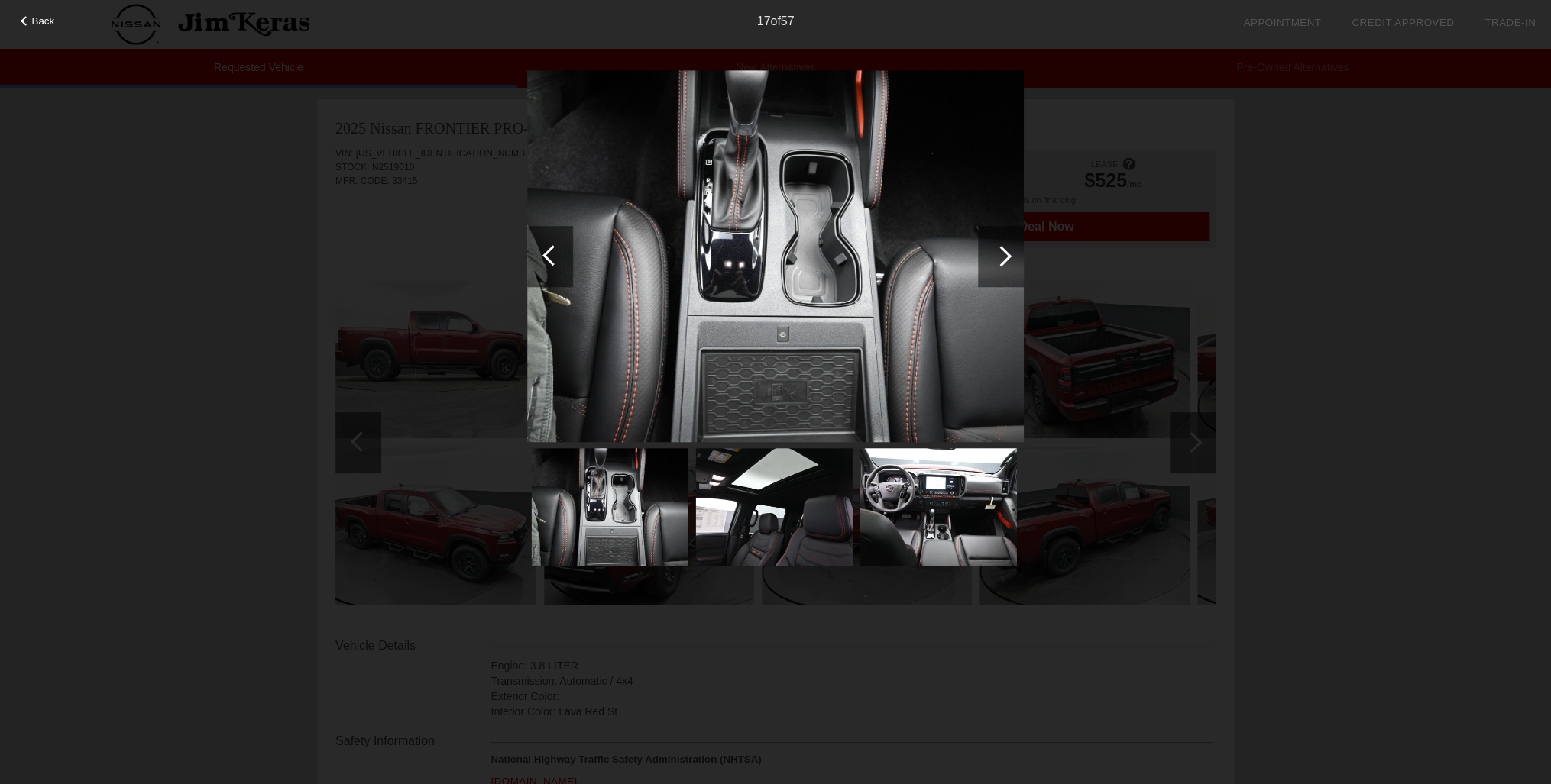
click at [1002, 258] on div at bounding box center [1001, 256] width 21 height 21
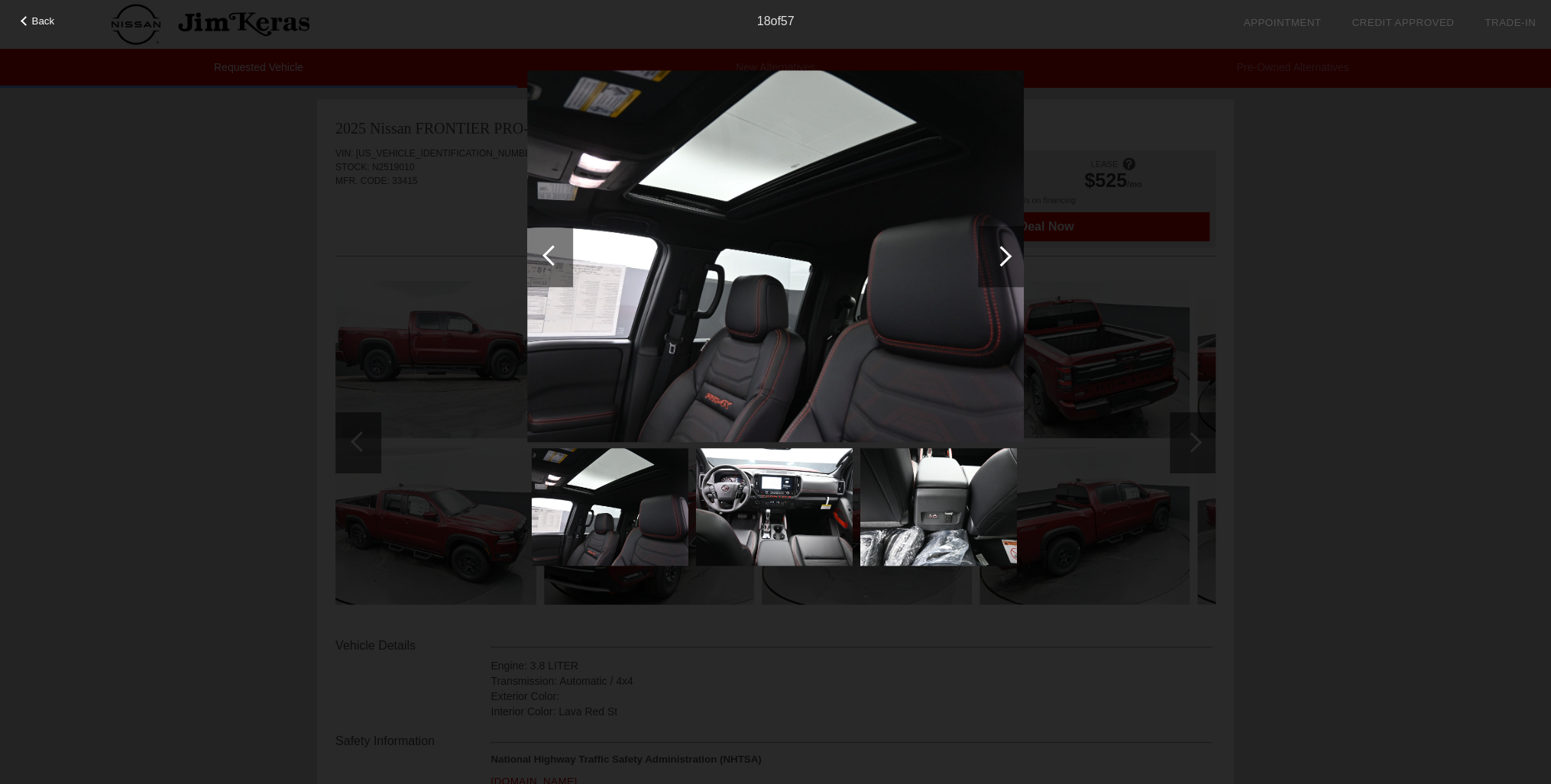
click at [1002, 258] on div at bounding box center [1001, 256] width 21 height 21
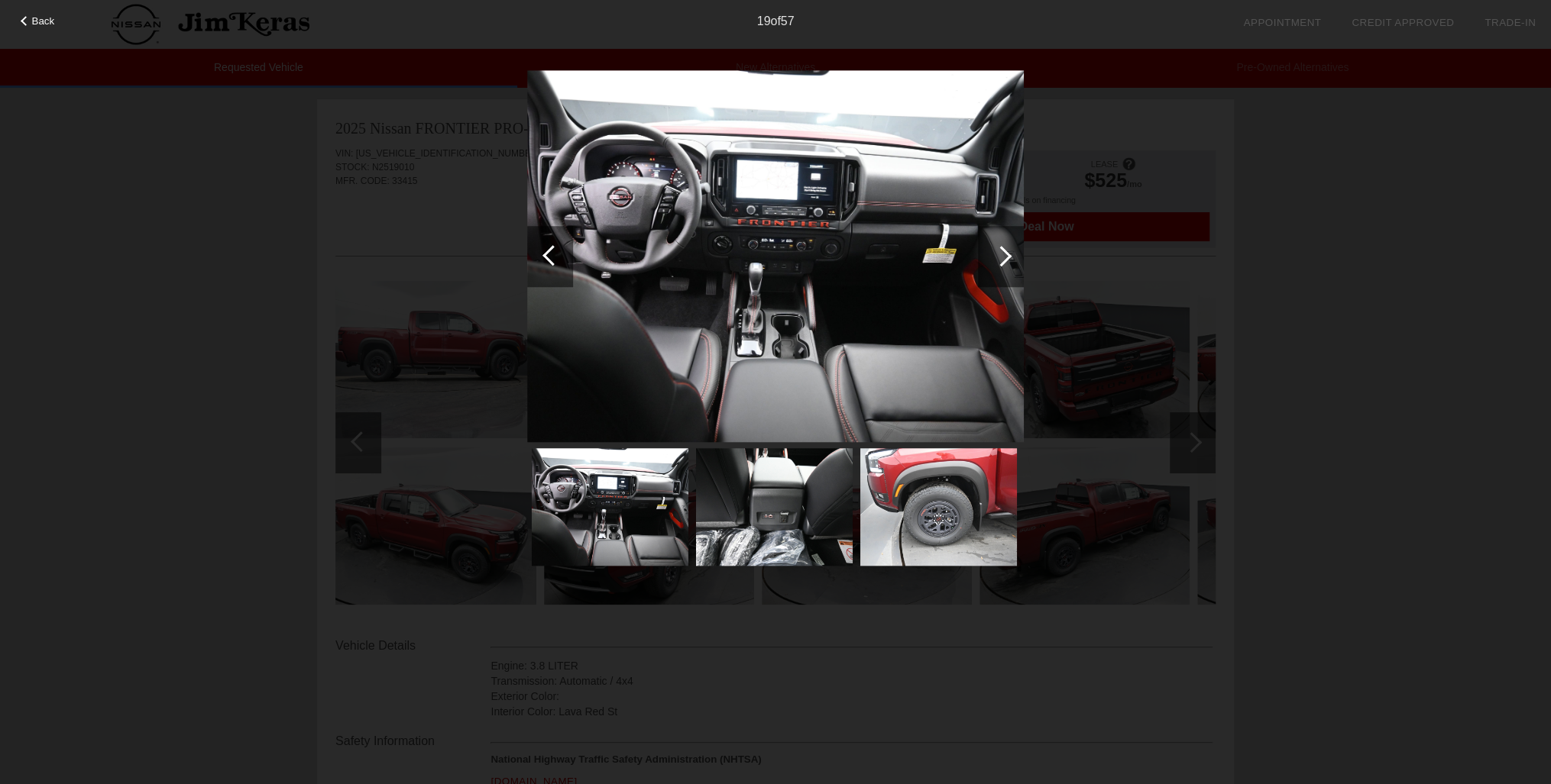
click at [1002, 258] on div at bounding box center [1001, 256] width 21 height 21
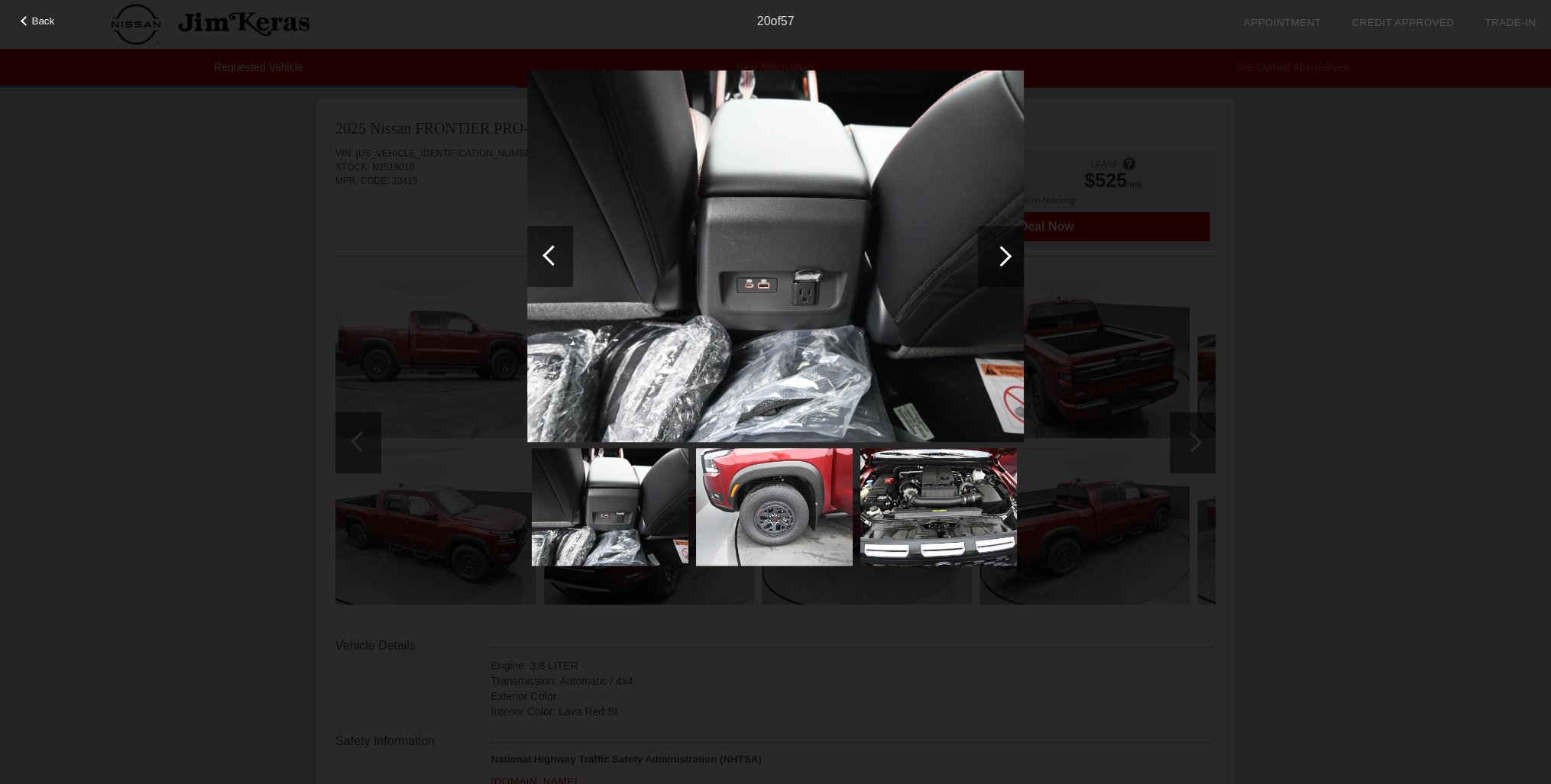
click at [1002, 258] on div at bounding box center [1001, 256] width 21 height 21
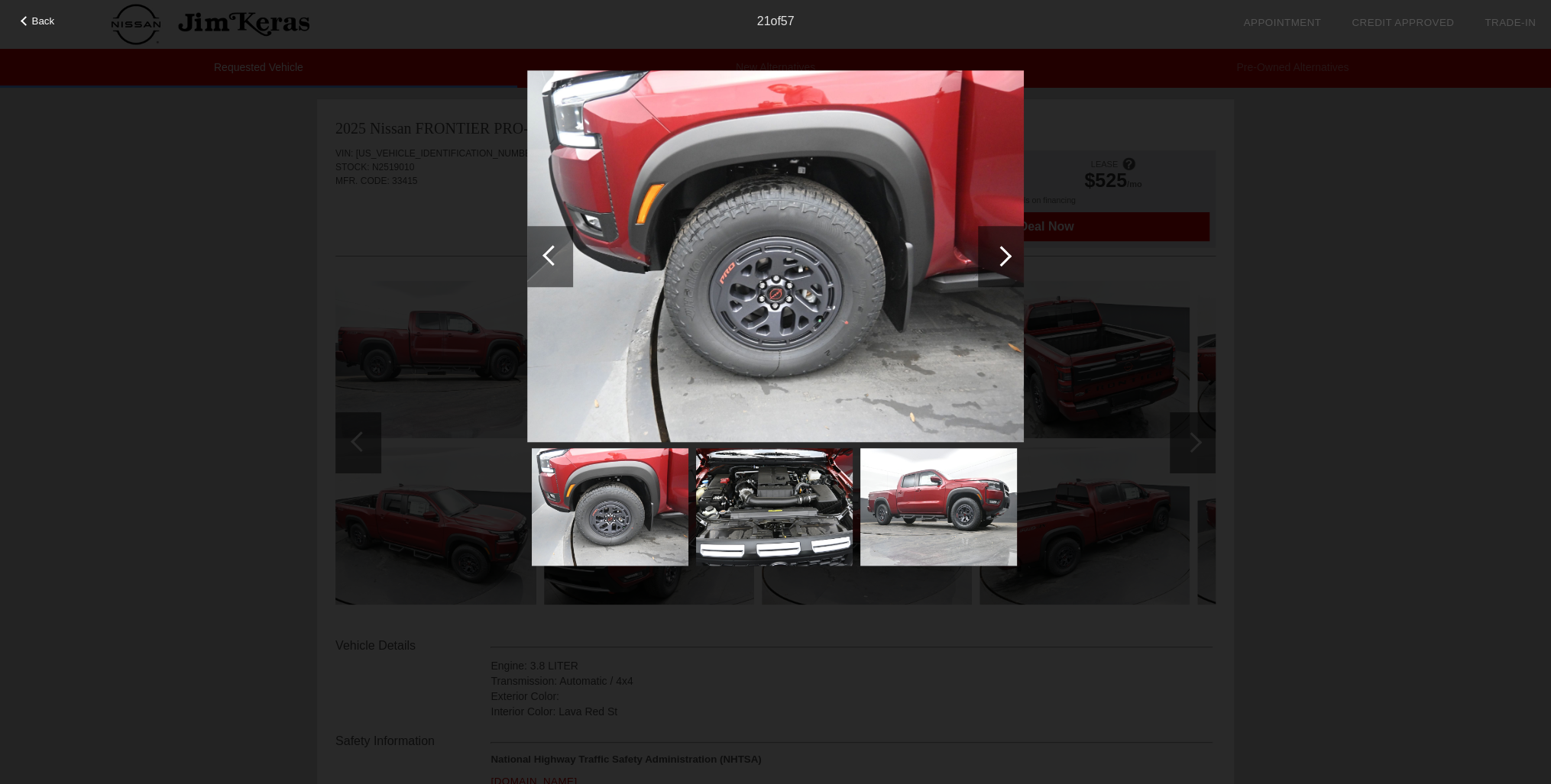
click at [1002, 258] on div at bounding box center [1001, 256] width 21 height 21
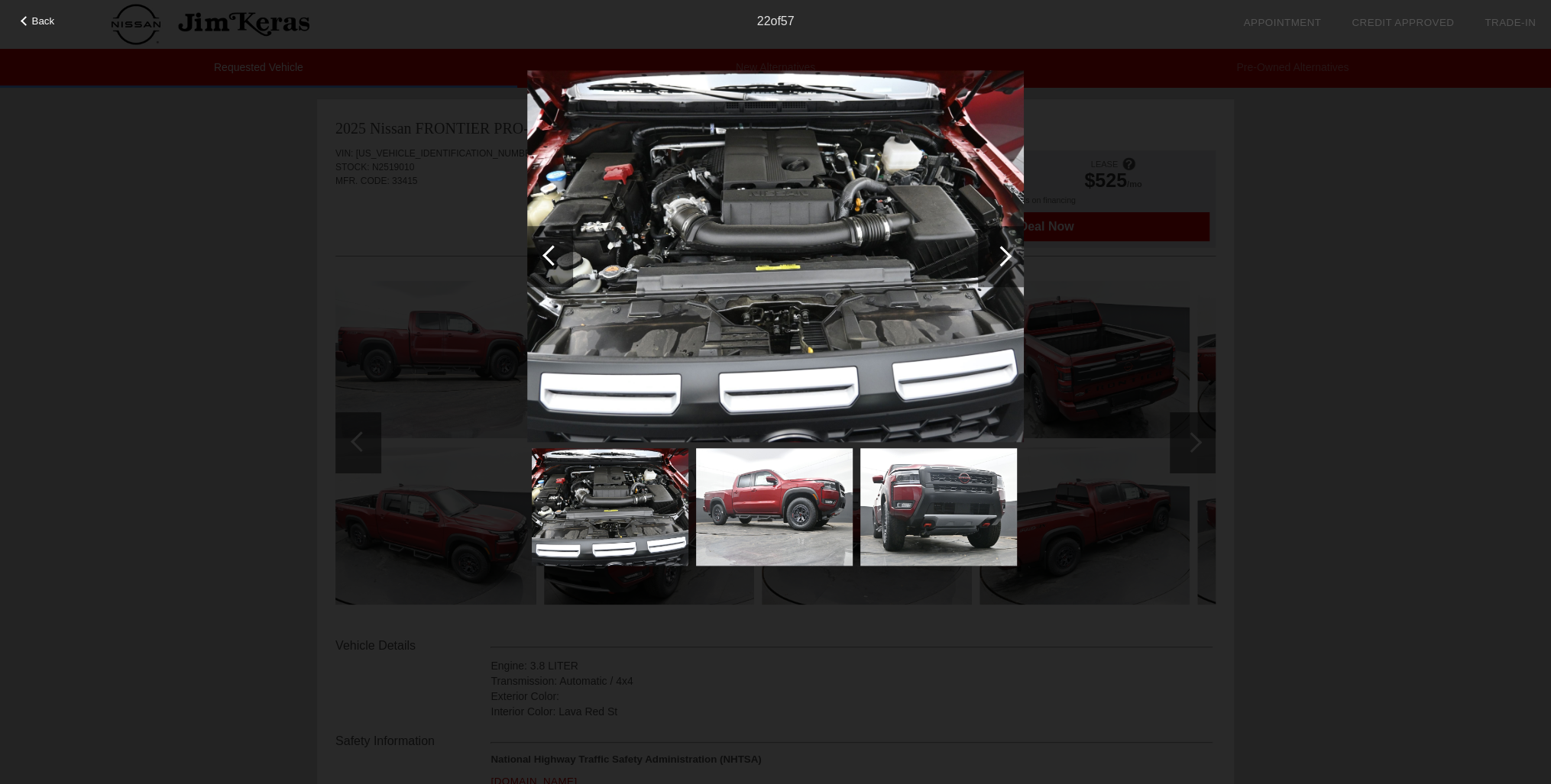
click at [1002, 258] on div at bounding box center [1001, 256] width 21 height 21
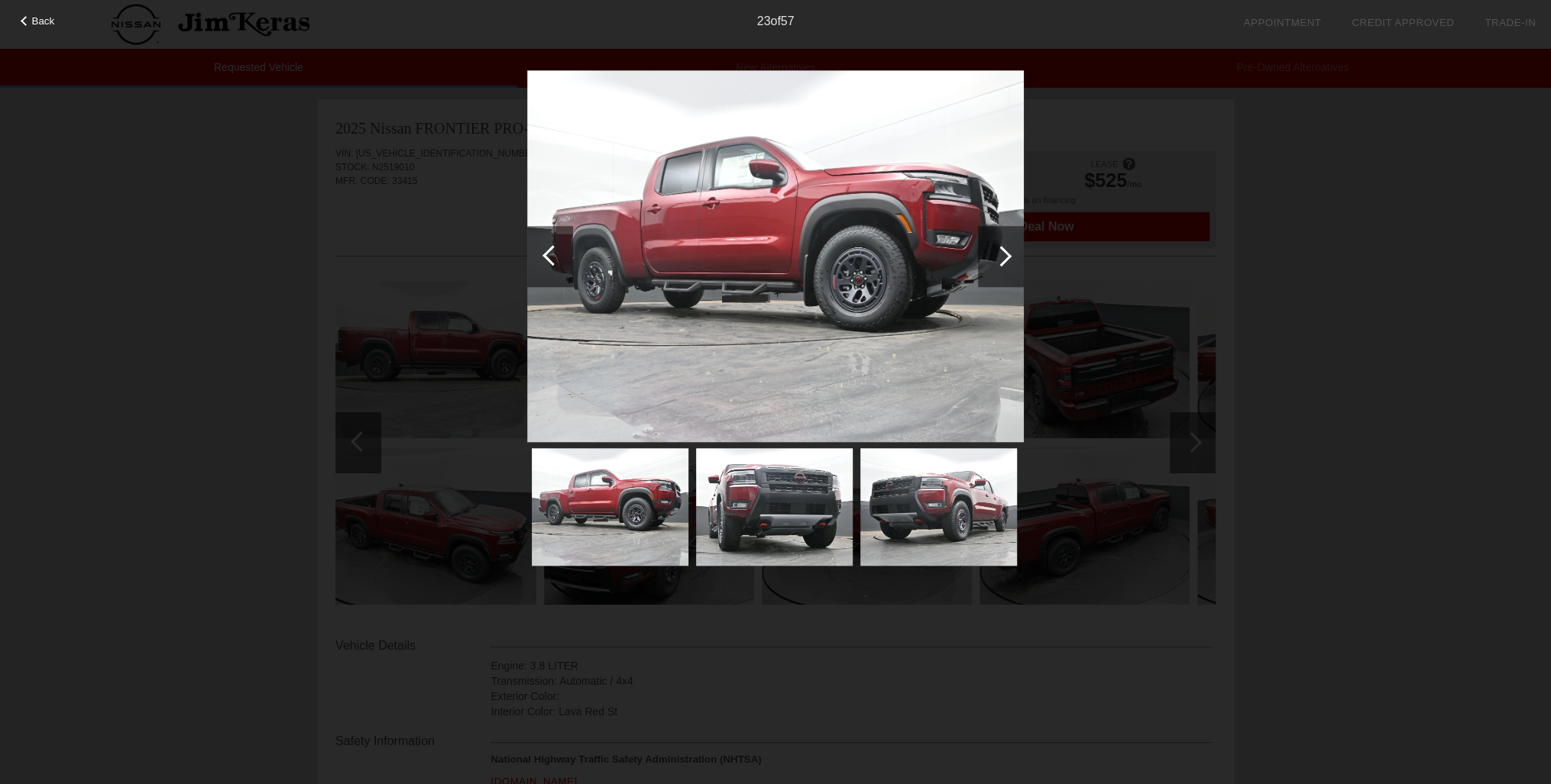
click at [1002, 258] on div at bounding box center [1001, 256] width 21 height 21
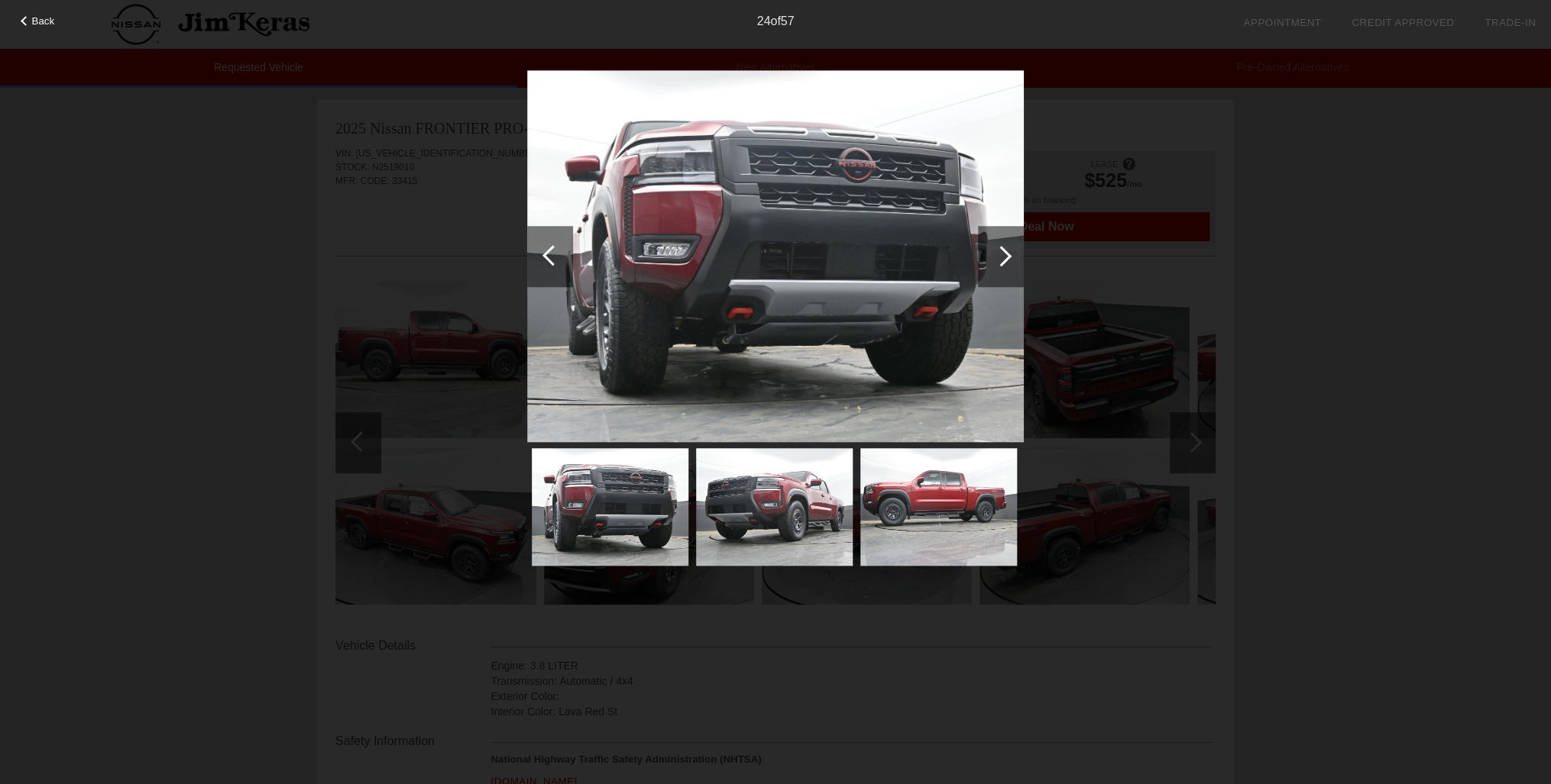
click at [1002, 258] on div at bounding box center [1001, 256] width 21 height 21
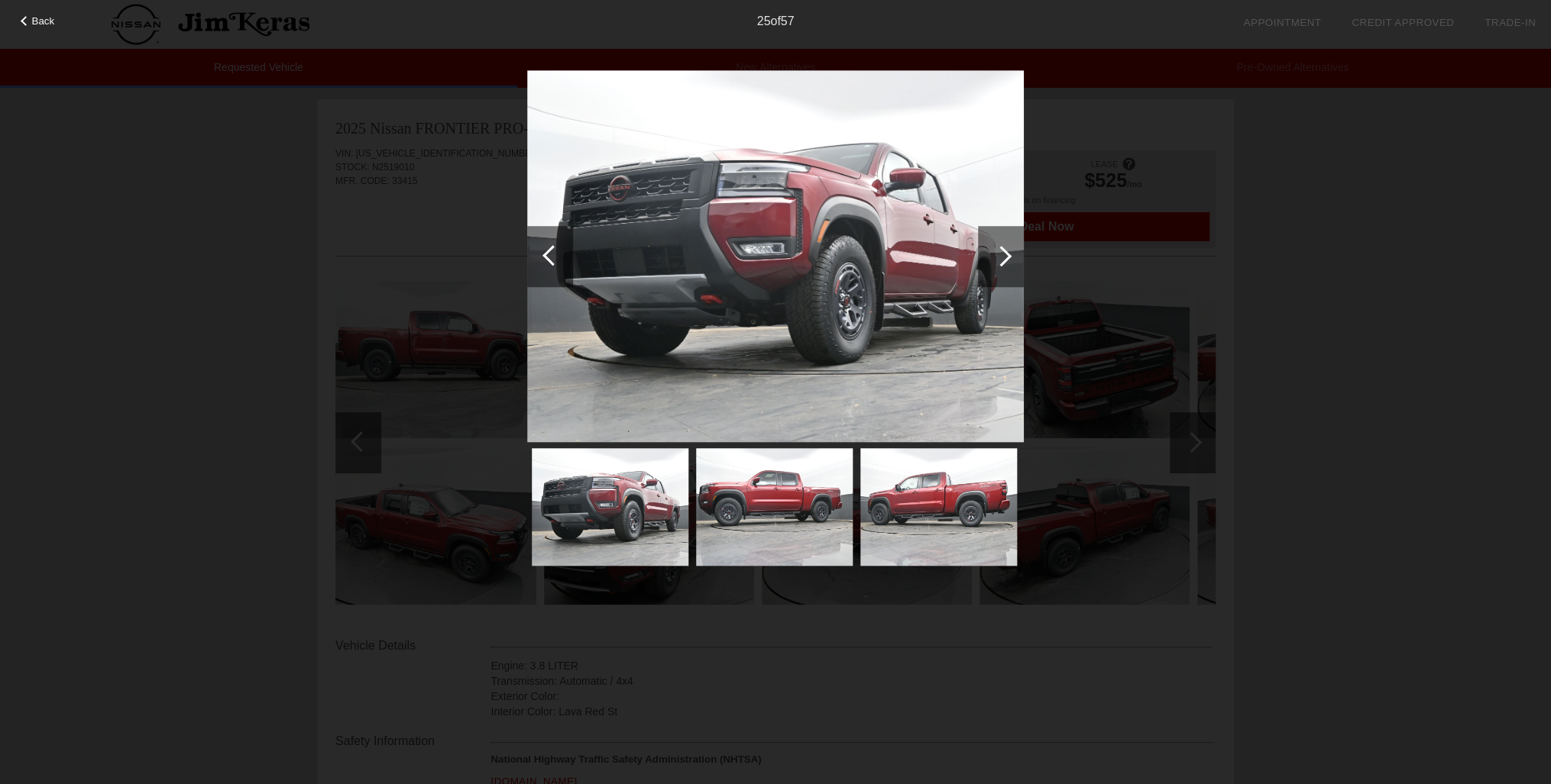
click at [1002, 258] on div at bounding box center [1001, 256] width 21 height 21
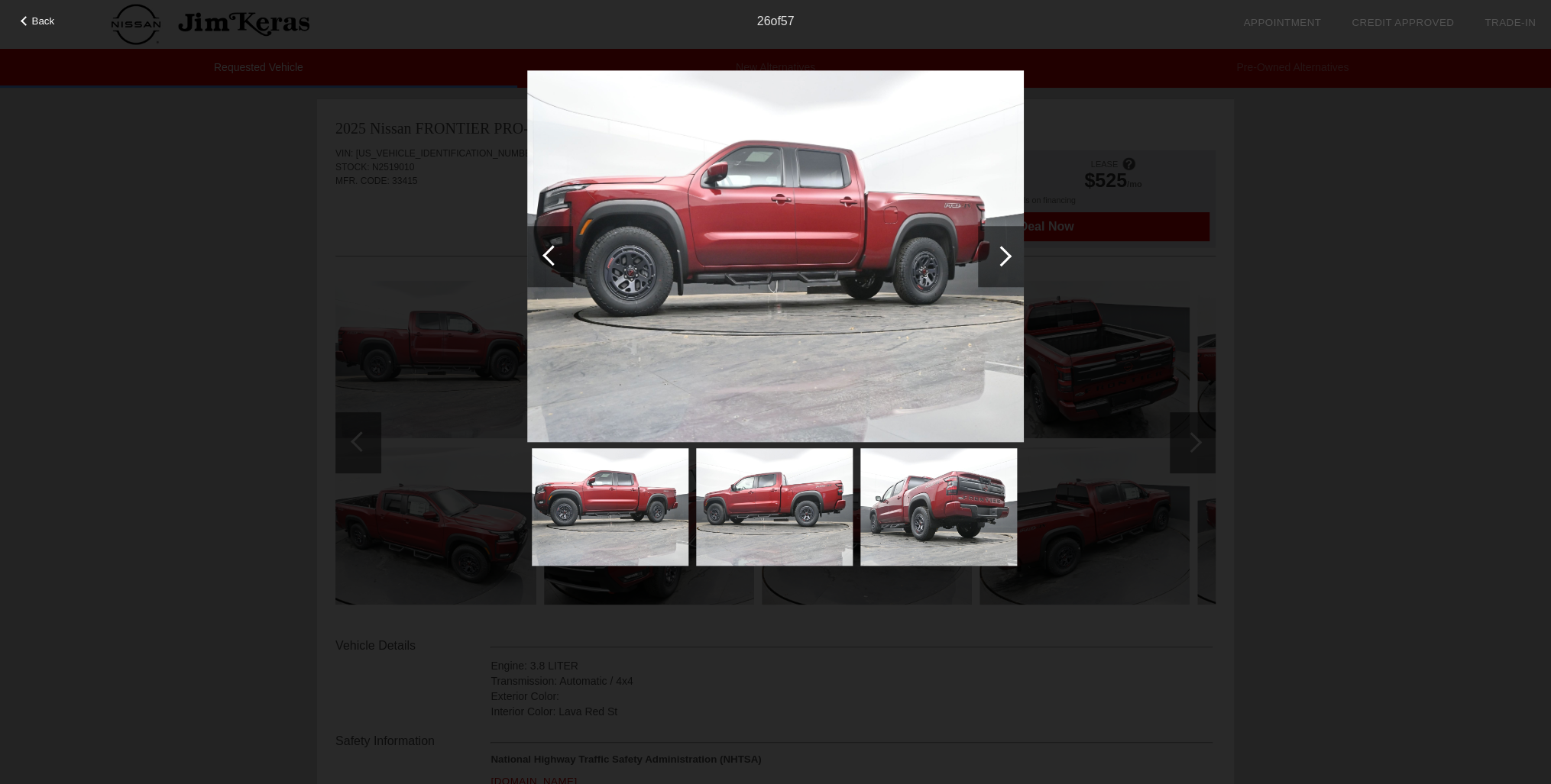
click at [1002, 258] on div at bounding box center [1001, 256] width 21 height 21
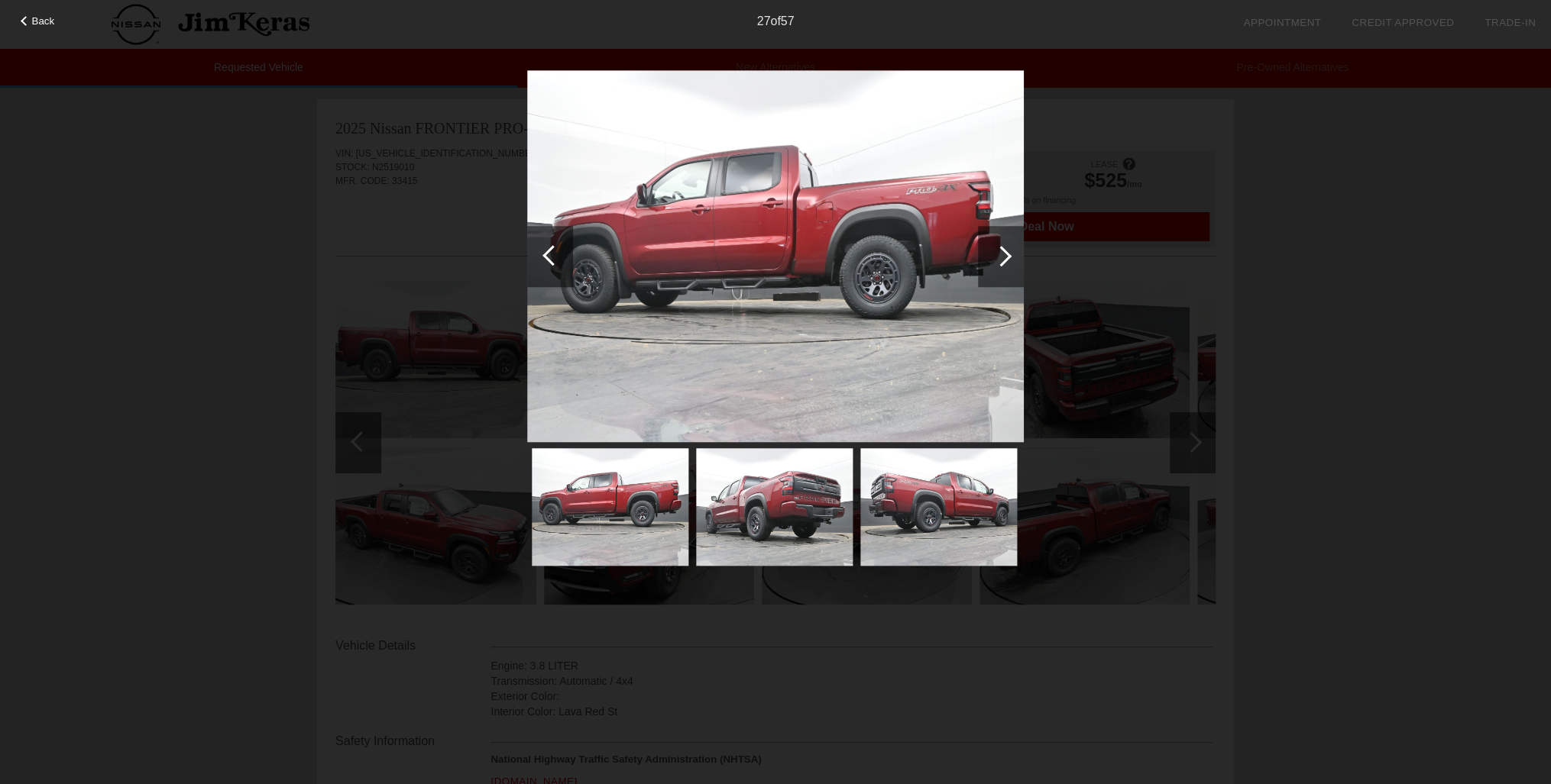
click at [24, 20] on div at bounding box center [26, 21] width 10 height 10
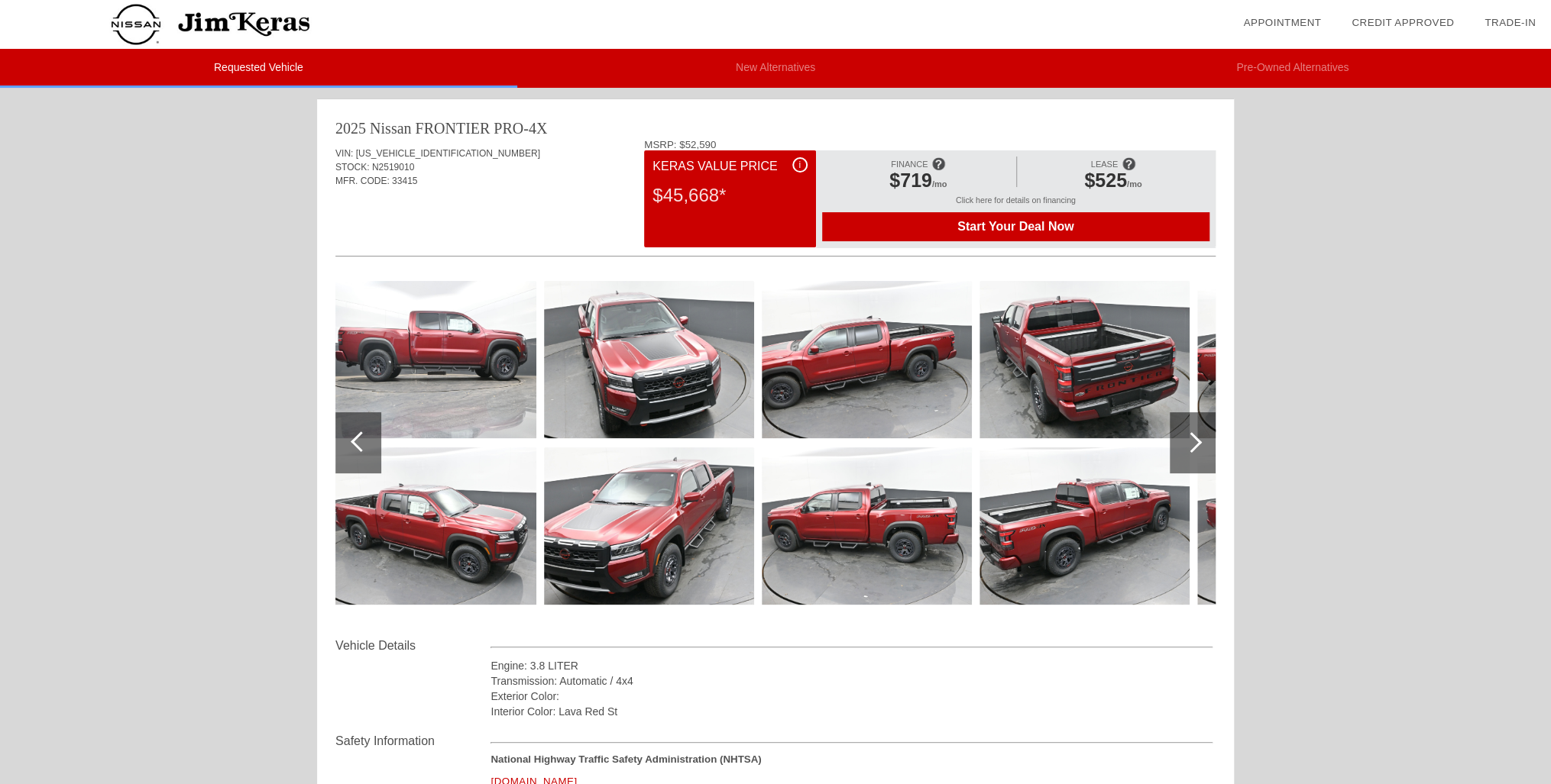
click at [1421, 19] on link "Credit Approved" at bounding box center [1403, 22] width 102 height 11
click at [214, 21] on img at bounding box center [210, 24] width 421 height 49
